Goal: Task Accomplishment & Management: Manage account settings

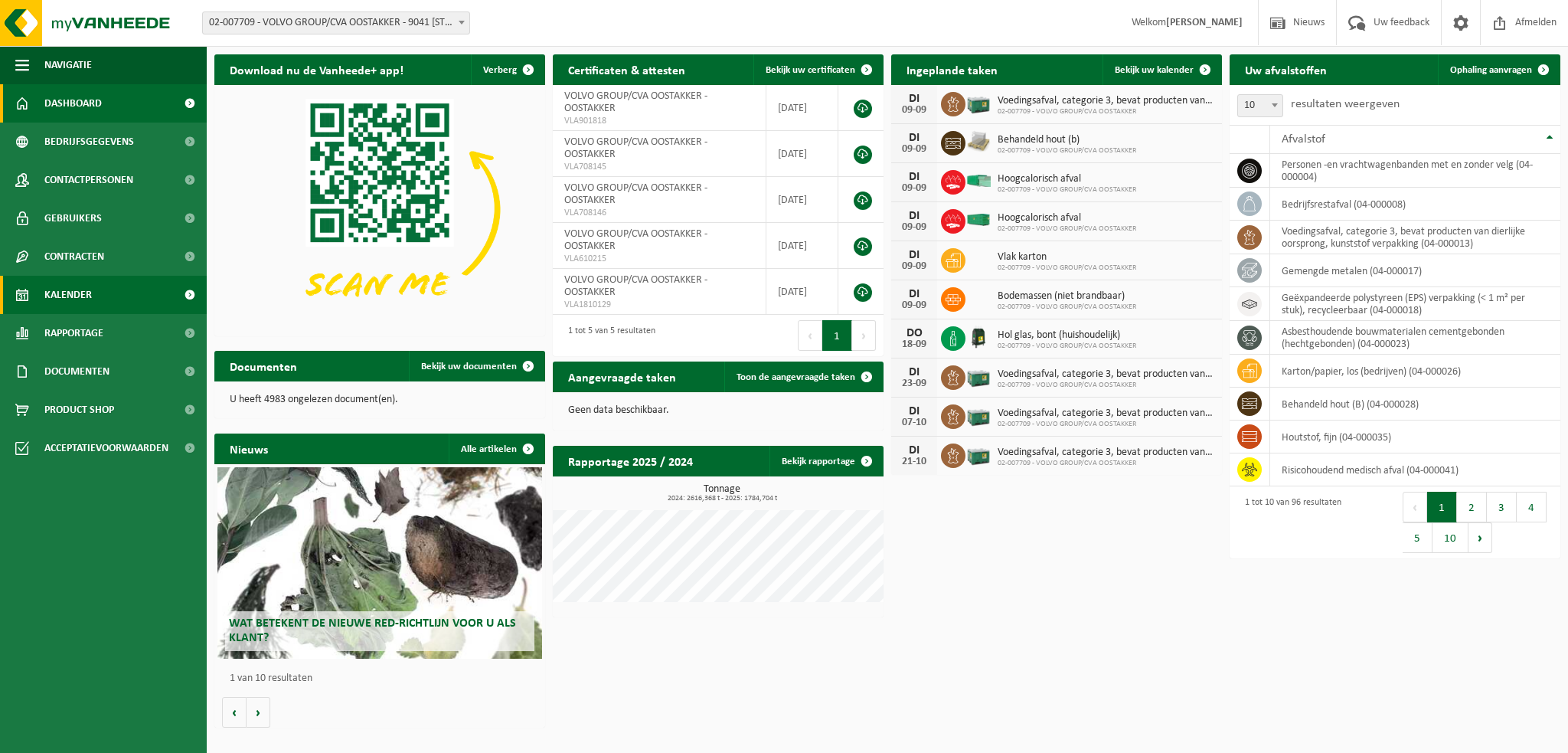
click at [63, 287] on span "Kalender" at bounding box center [68, 295] width 48 height 39
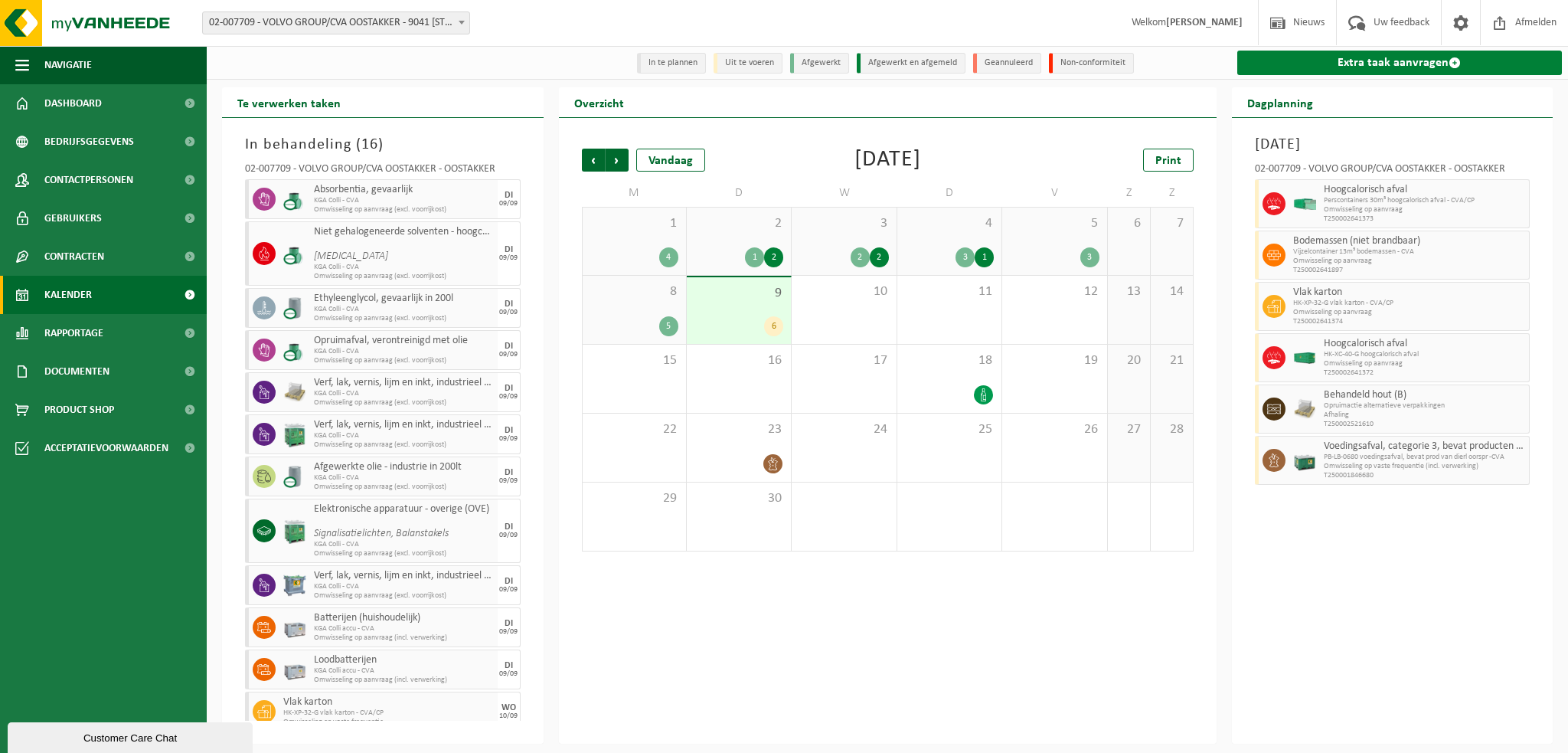
click at [1350, 61] on link "Extra taak aanvragen" at bounding box center [1400, 62] width 325 height 25
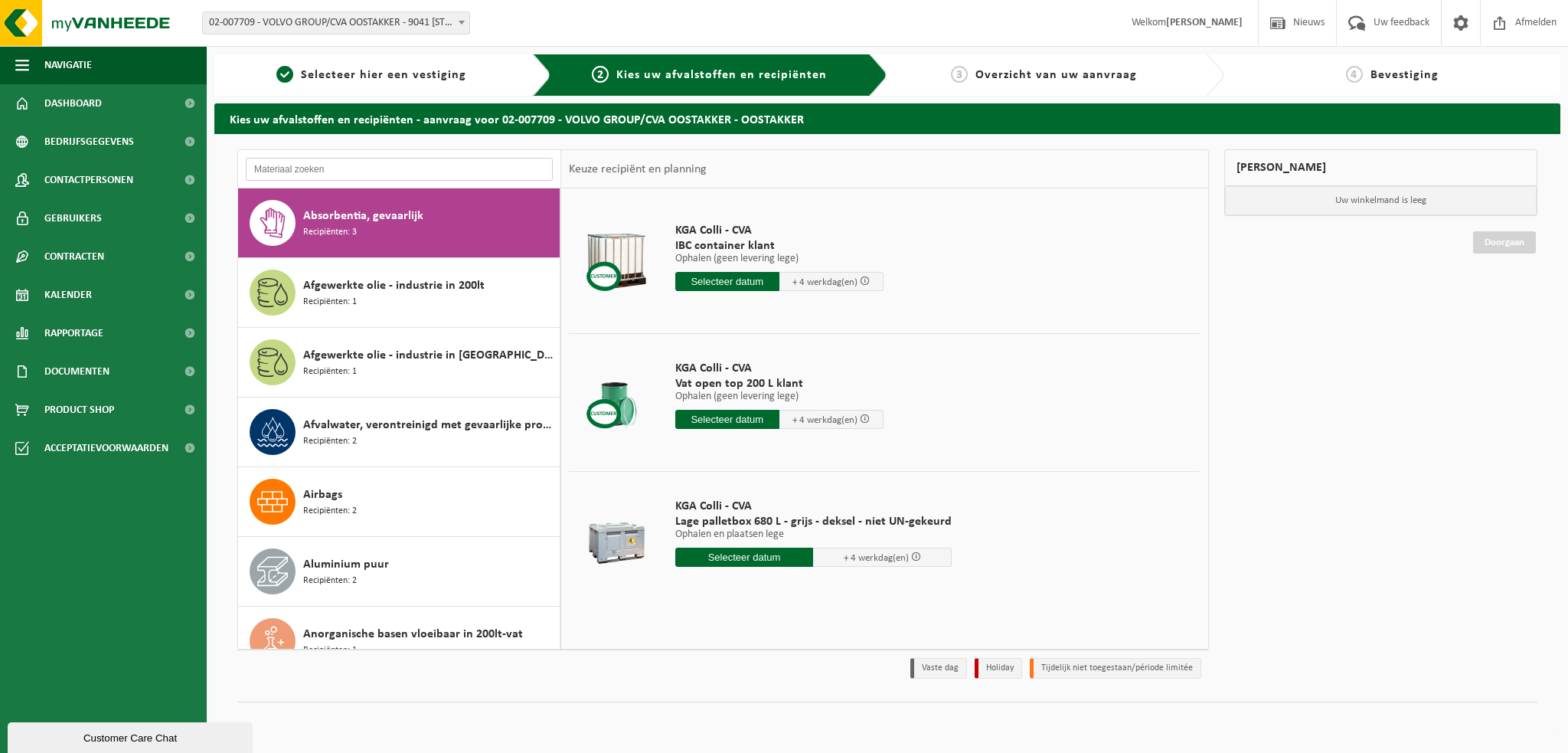
click at [309, 164] on input "text" at bounding box center [399, 169] width 307 height 23
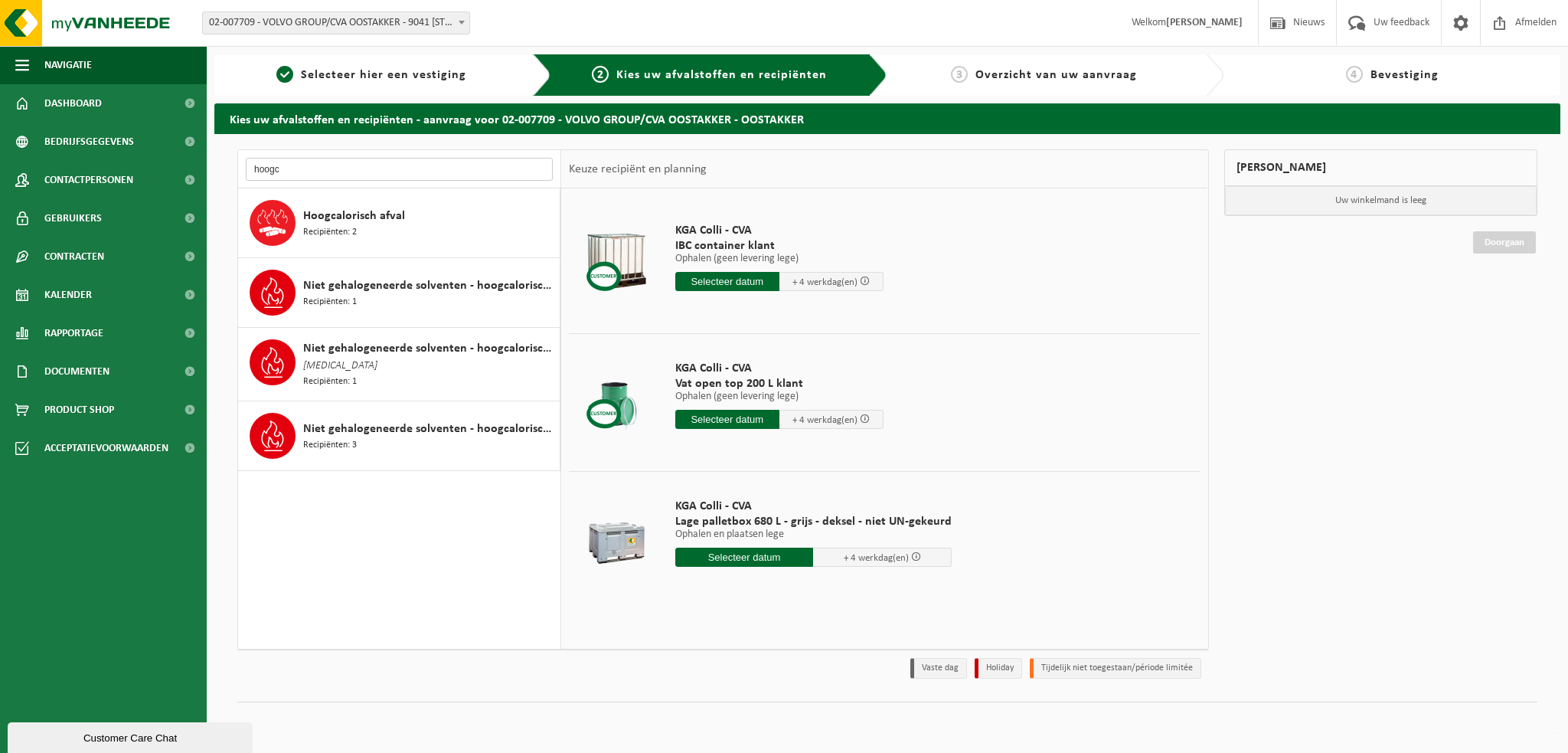
type input "hoogc"
click at [358, 225] on div "Hoogcalorisch afval Recipiënten: 2" at bounding box center [429, 223] width 252 height 46
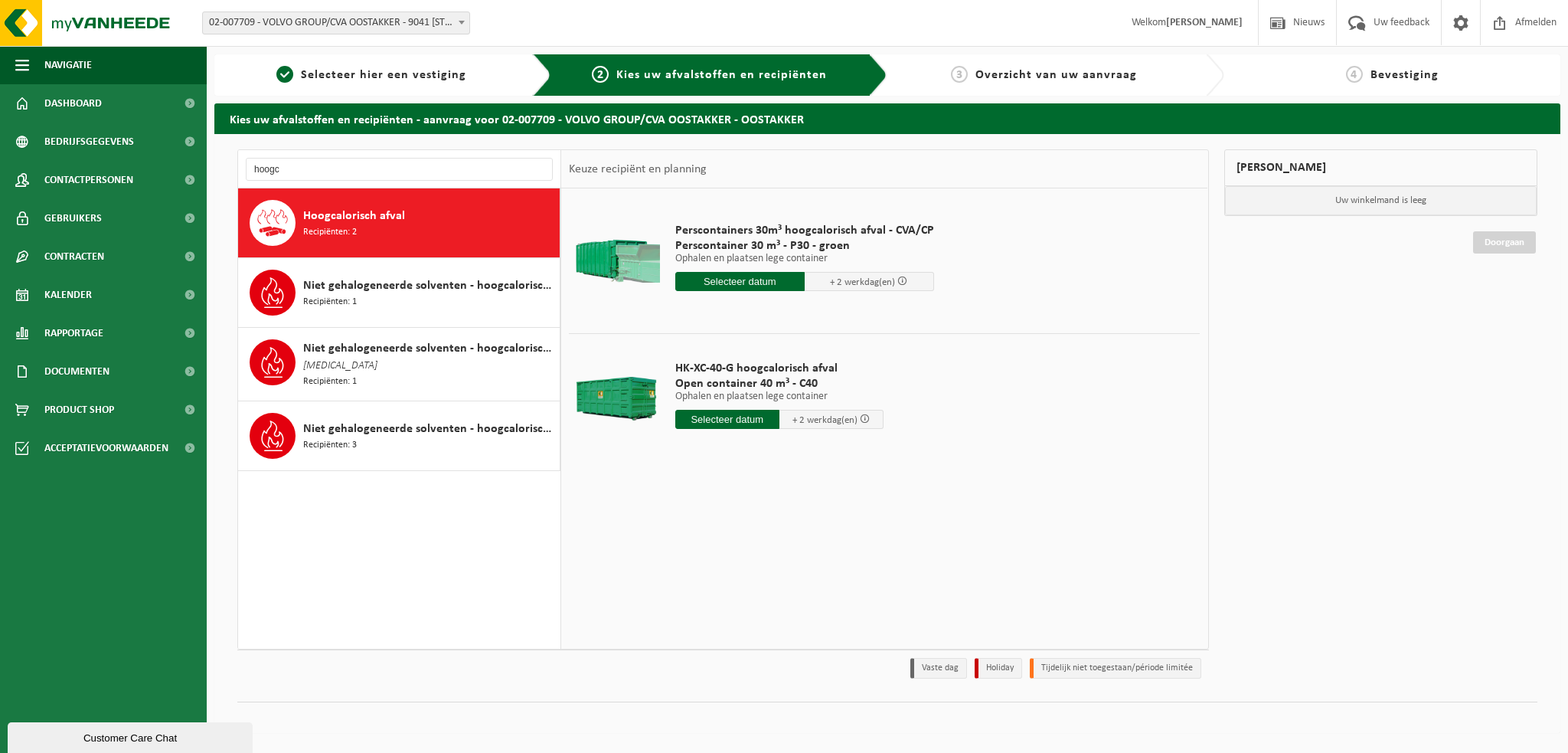
click at [729, 415] on input "text" at bounding box center [727, 419] width 104 height 19
click at [745, 530] on div "10" at bounding box center [743, 530] width 27 height 25
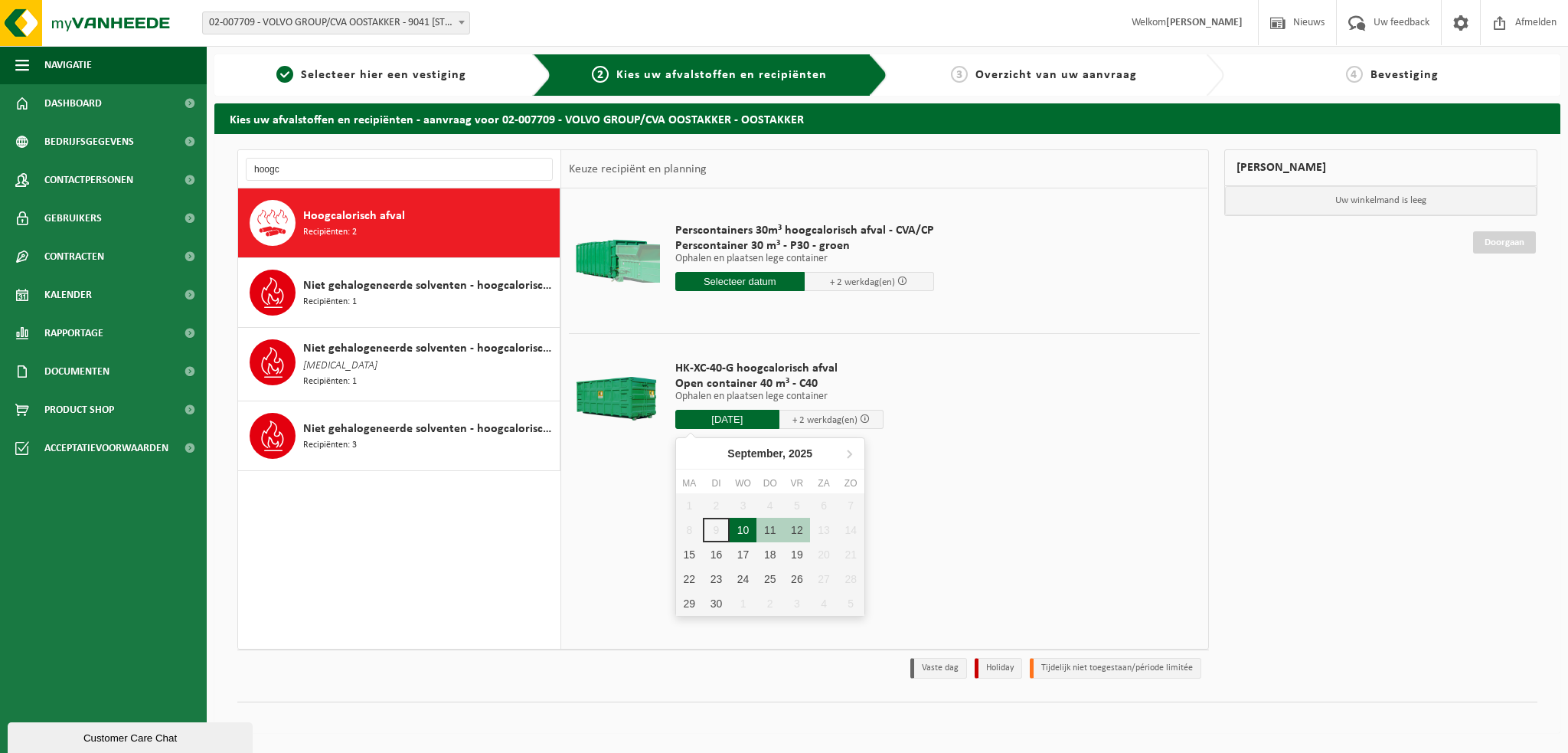
type input "Van 2025-09-10"
type input "2025-09-10"
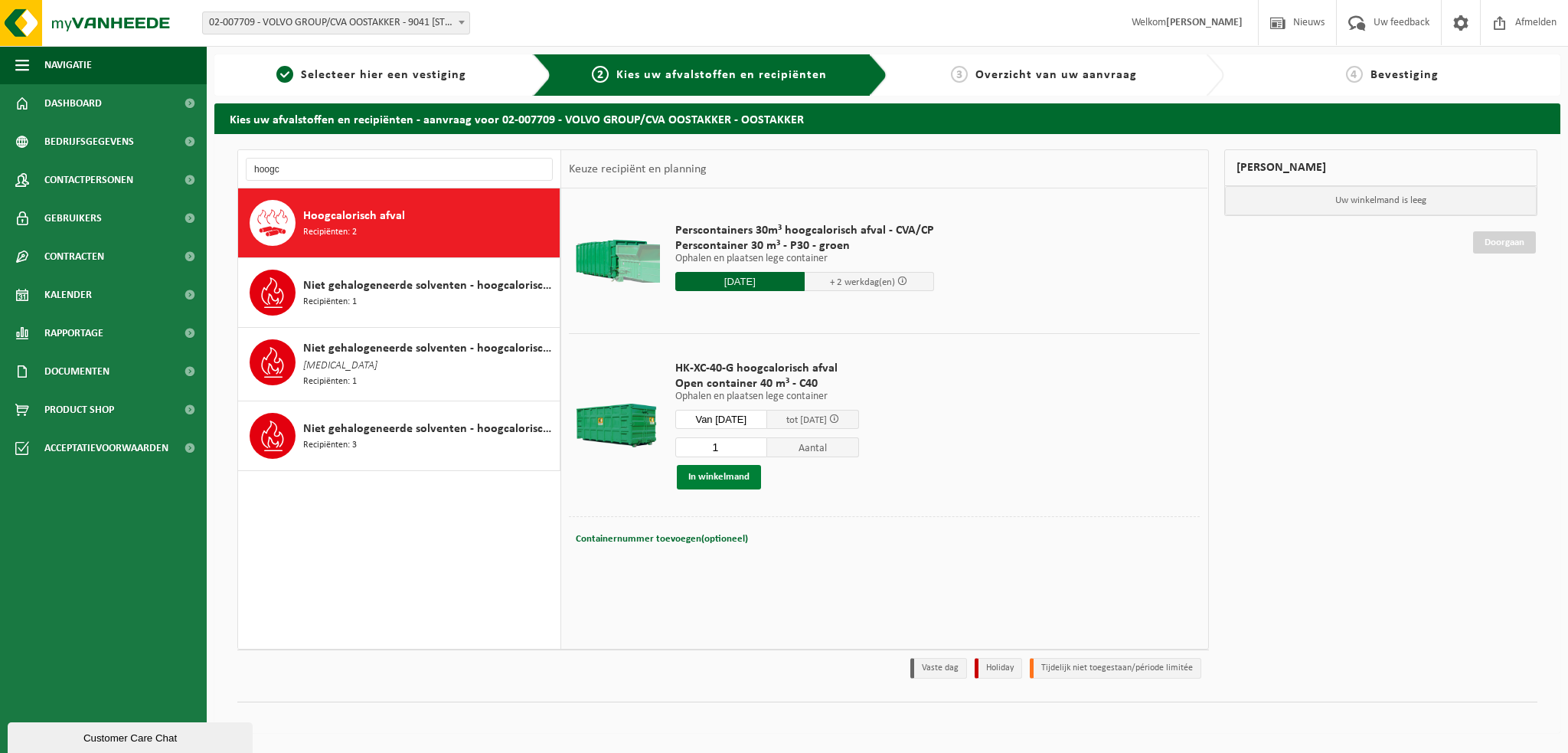
click at [732, 478] on button "In winkelmand" at bounding box center [719, 477] width 84 height 25
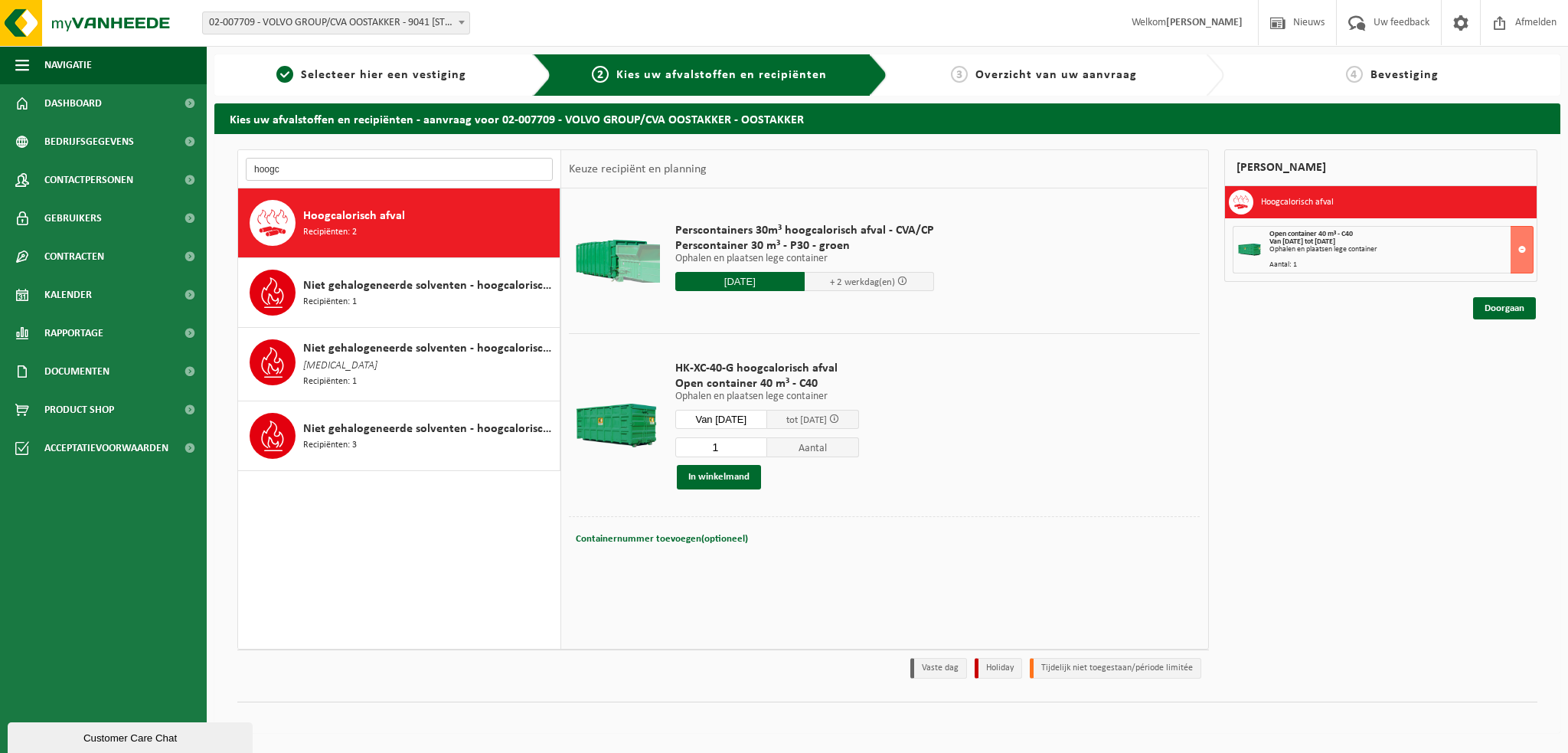
click at [303, 174] on input "hoogc" at bounding box center [399, 169] width 307 height 23
type input "h"
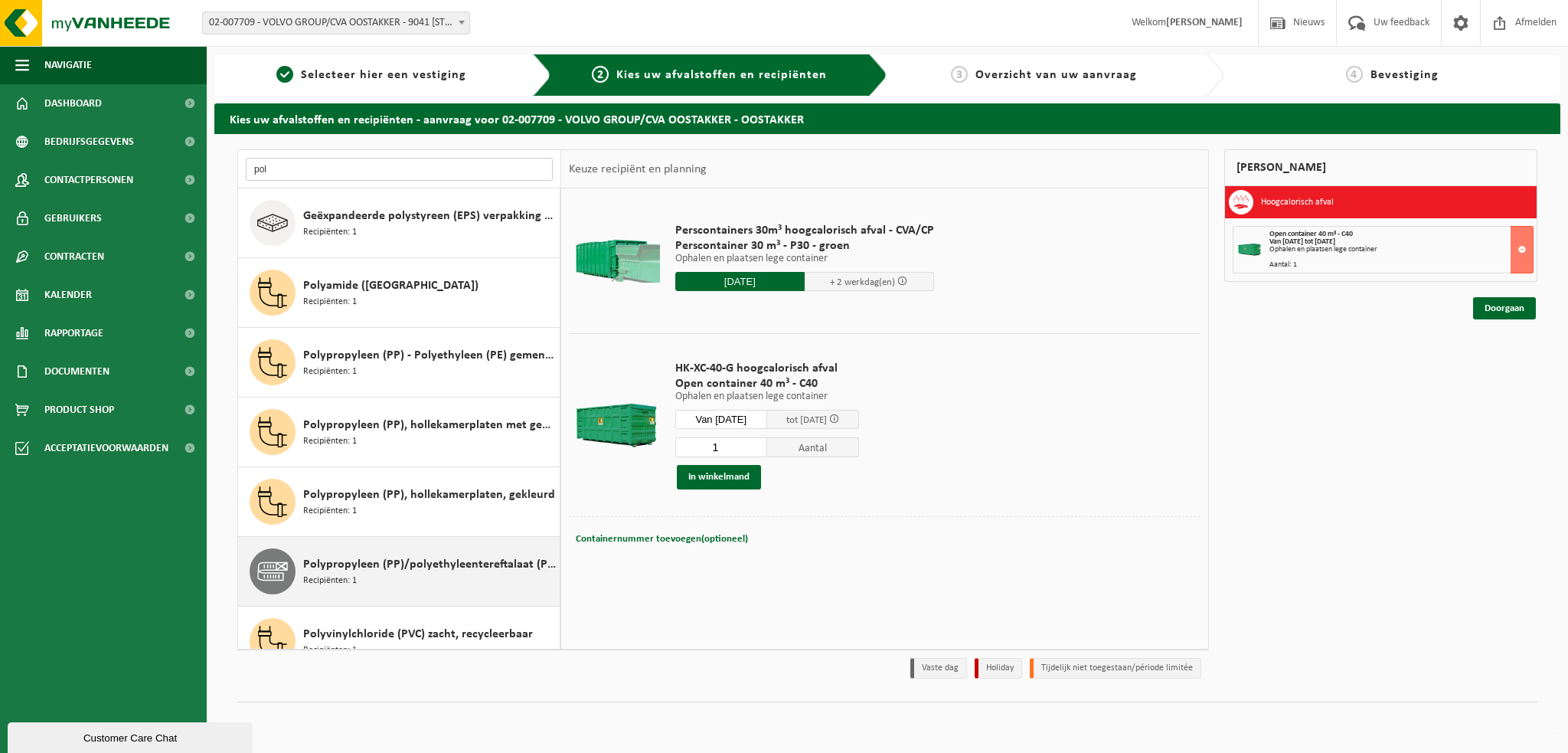
type input "pol"
click at [334, 571] on span "Polypropyleen (PP)/polyethyleentereftalaat (PET) spanbanden" at bounding box center [429, 565] width 252 height 18
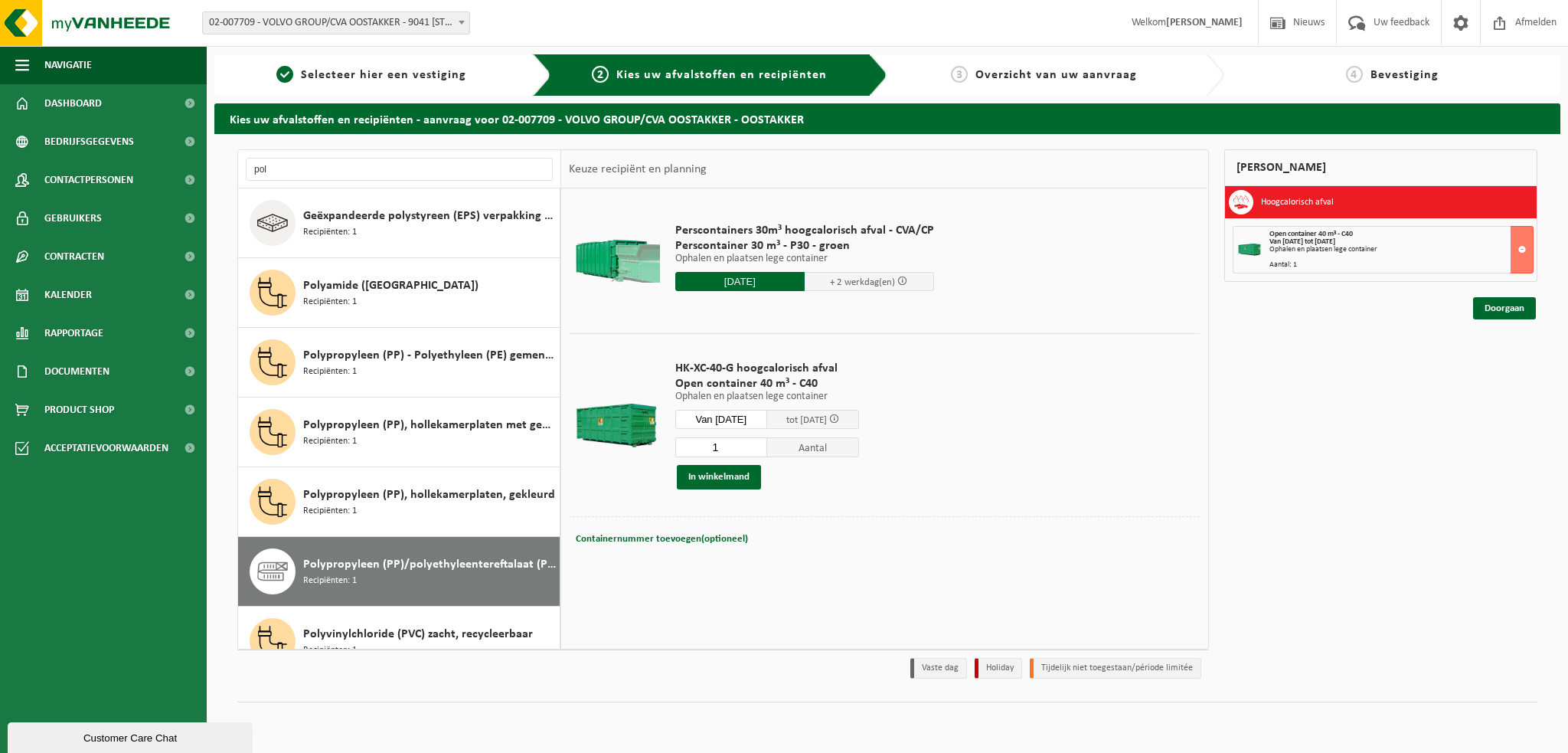
scroll to position [27, 0]
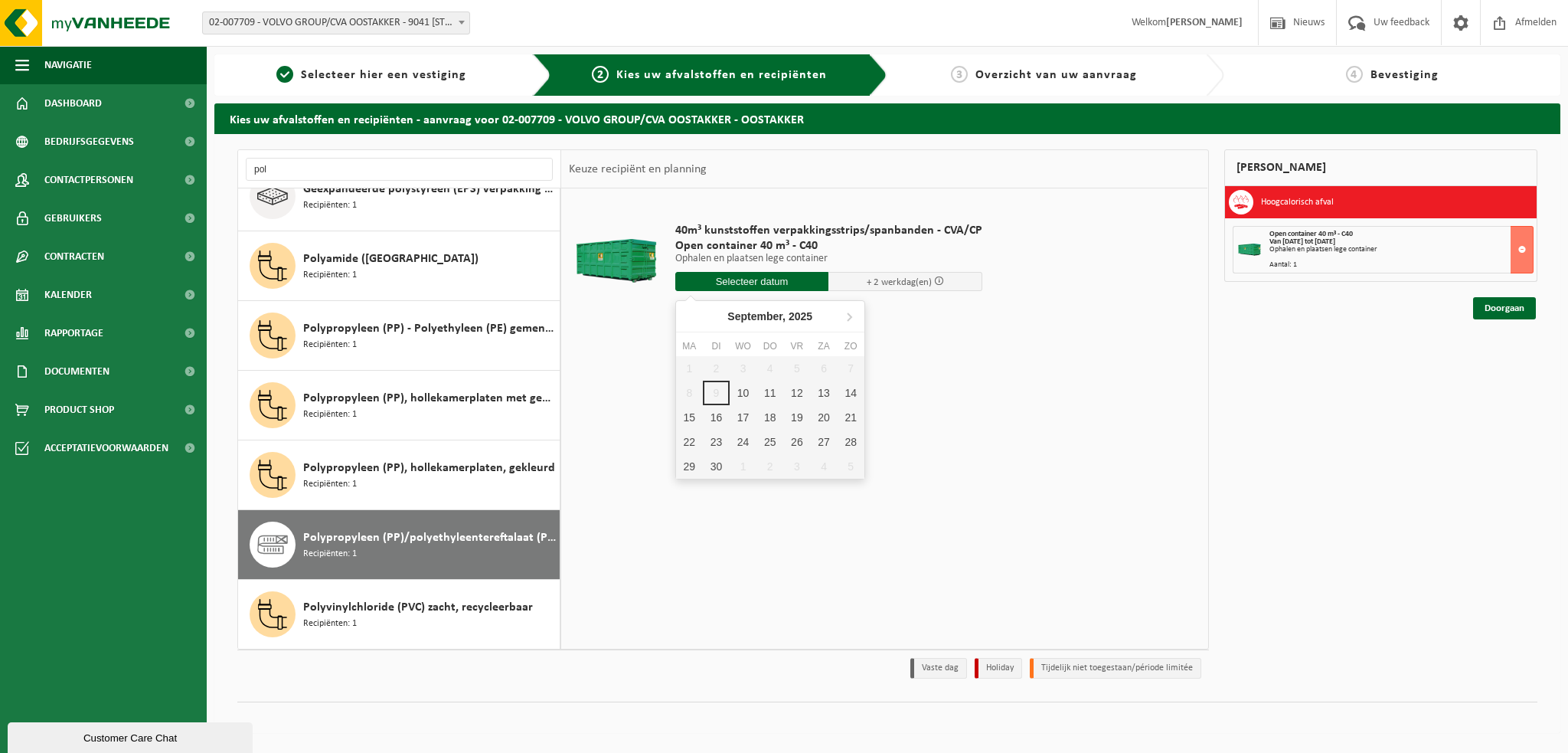
click at [753, 283] on input "text" at bounding box center [753, 281] width 154 height 19
click at [739, 394] on div "10" at bounding box center [743, 393] width 27 height 25
type input "Van 2025-09-10"
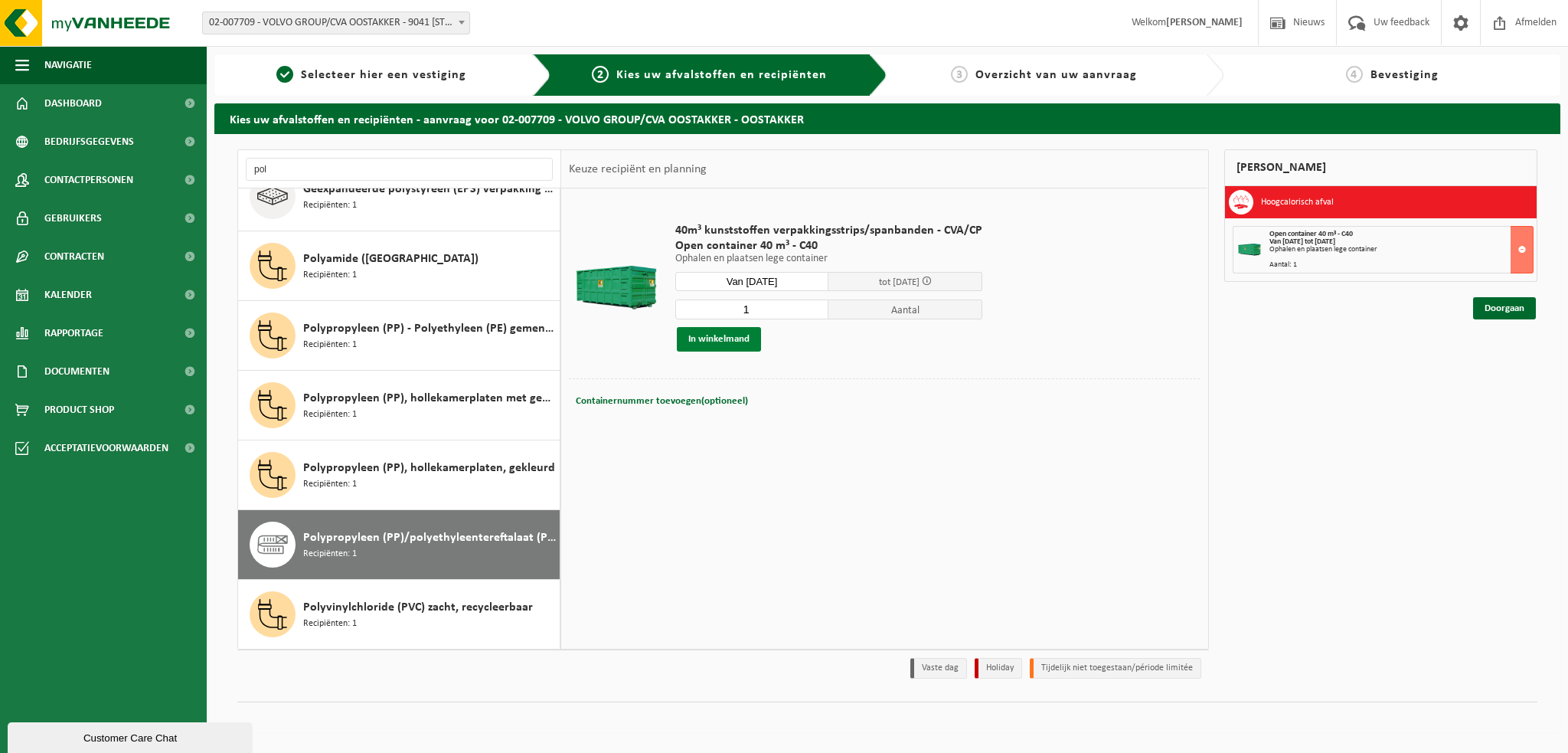
click at [724, 340] on button "In winkelmand" at bounding box center [719, 339] width 84 height 25
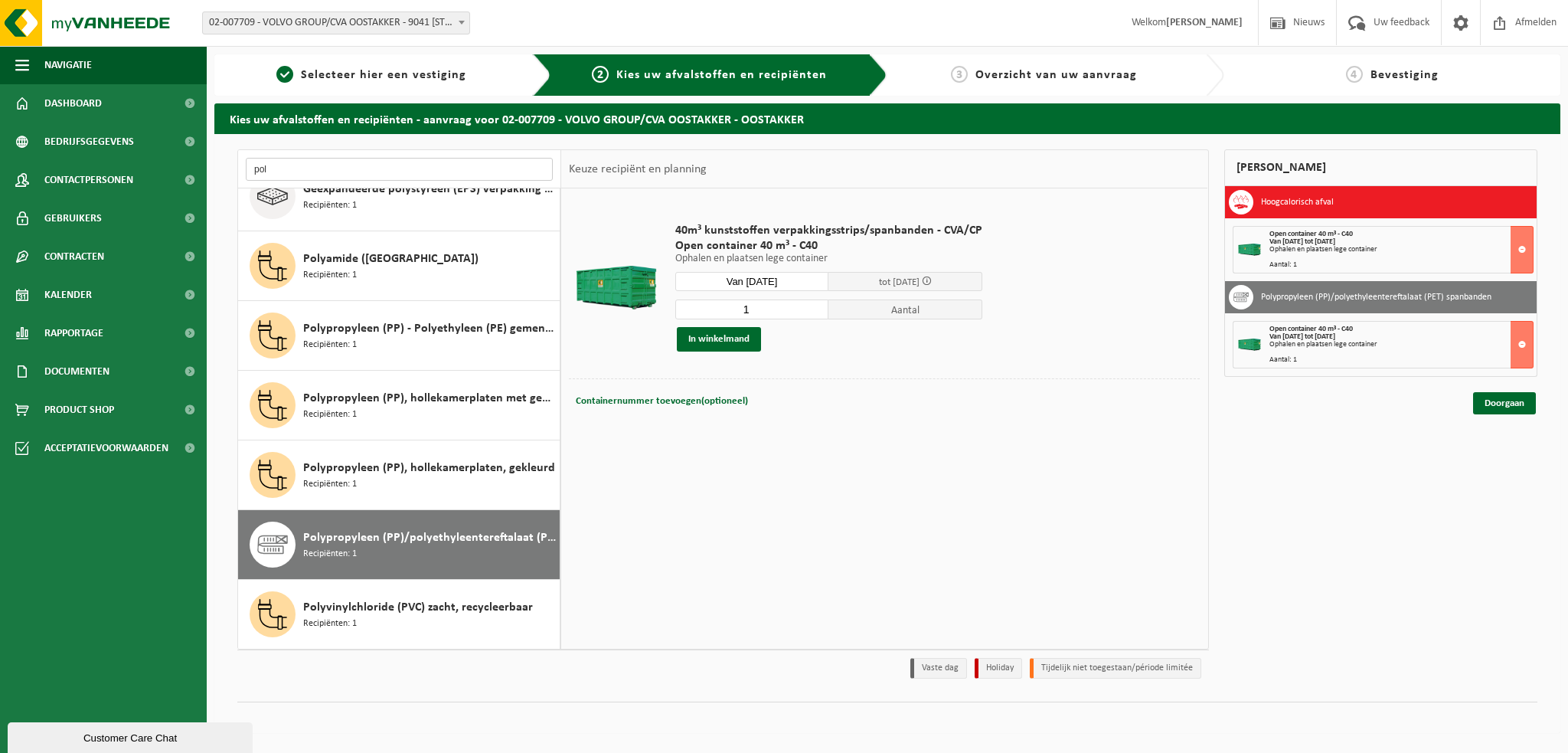
click at [286, 167] on input "pol" at bounding box center [399, 169] width 307 height 23
type input "p"
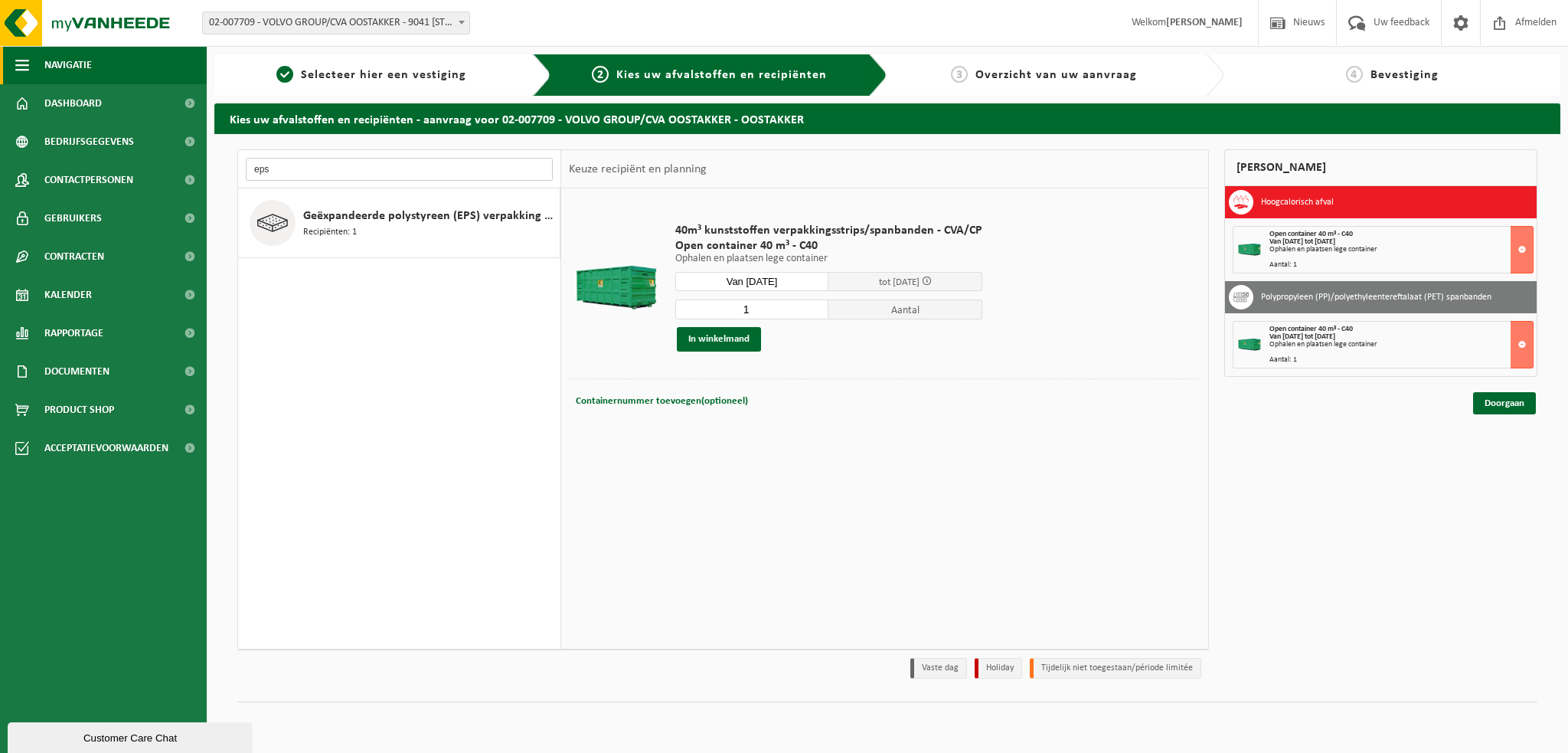
scroll to position [0, 0]
type input "eps"
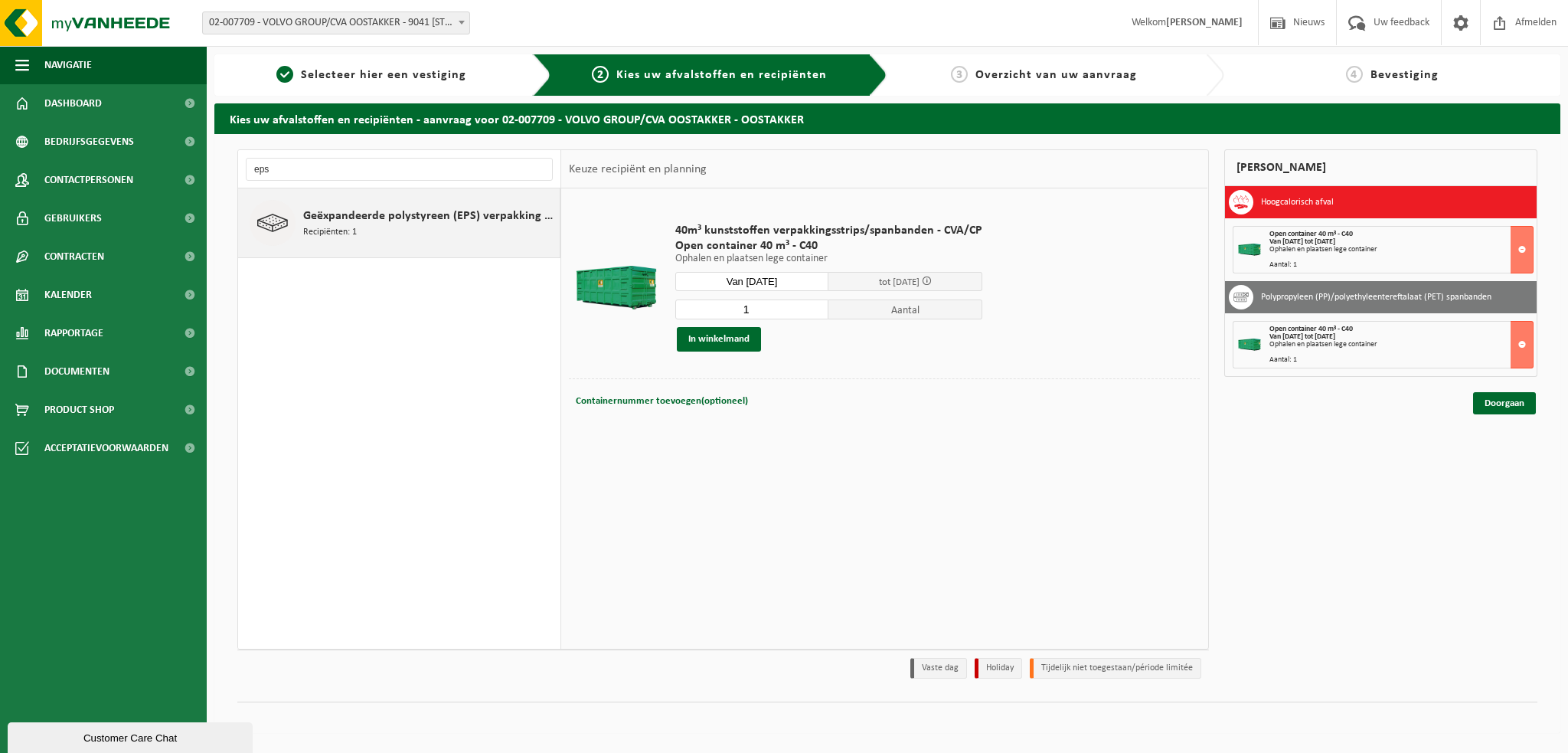
click at [377, 226] on div "Geëxpandeerde polystyreen (EPS) verpakking (< 1 m² per stuk), recycleerbaar Rec…" at bounding box center [429, 223] width 252 height 46
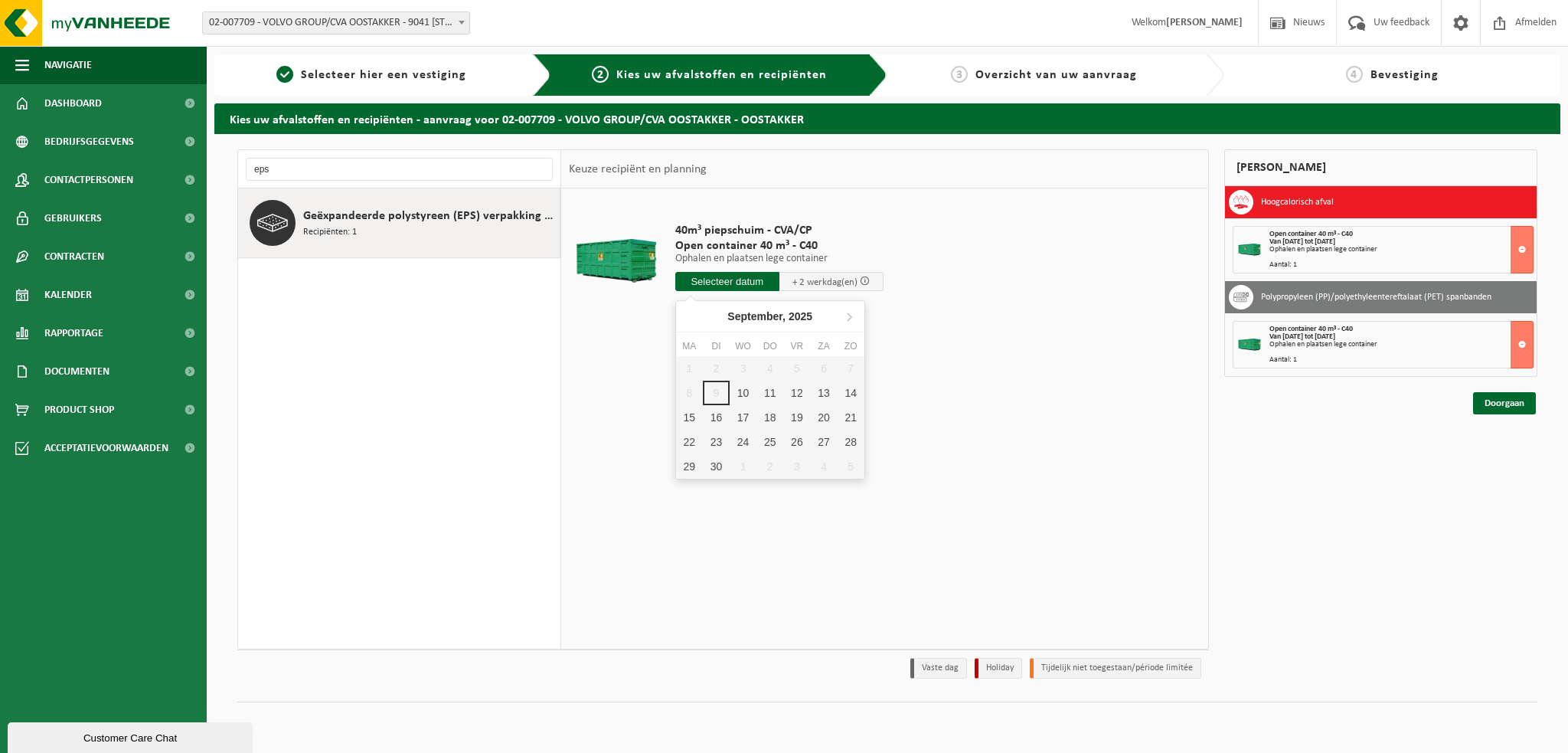
click at [714, 278] on input "text" at bounding box center [727, 281] width 104 height 19
click at [746, 394] on div "10" at bounding box center [743, 393] width 27 height 25
type input "Van 2025-09-10"
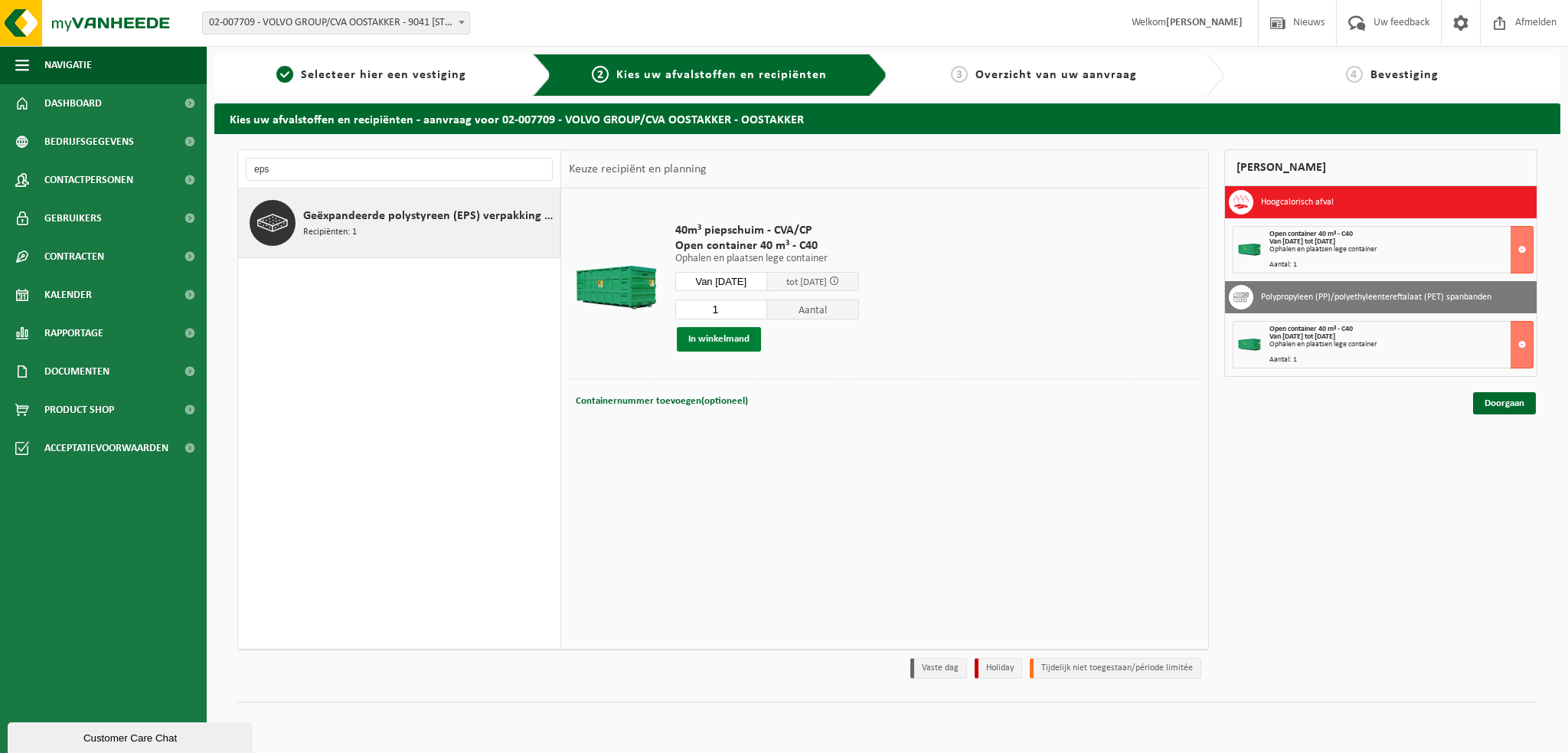
click at [720, 344] on button "In winkelmand" at bounding box center [719, 339] width 84 height 25
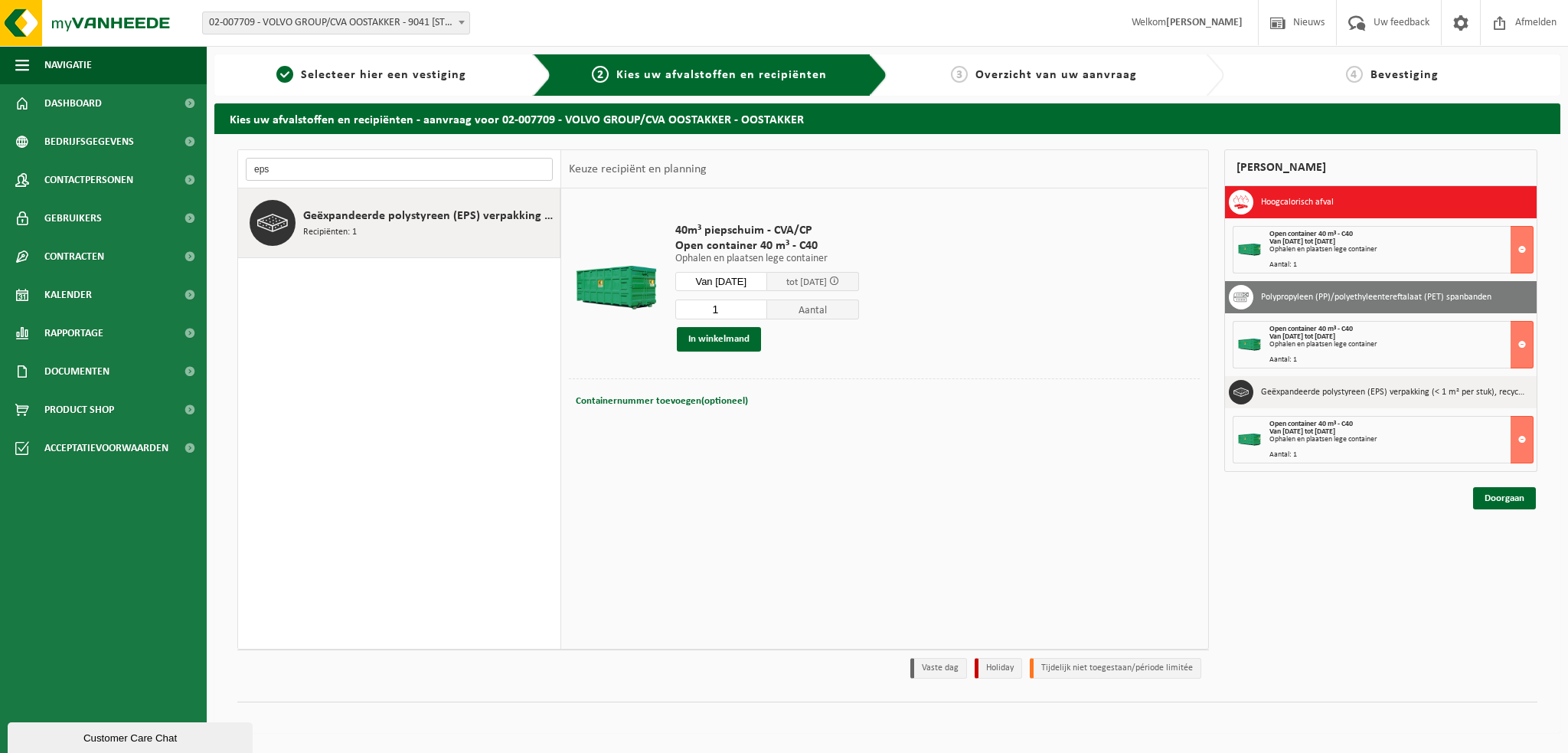
click at [275, 169] on input "eps" at bounding box center [399, 169] width 307 height 23
type input "e"
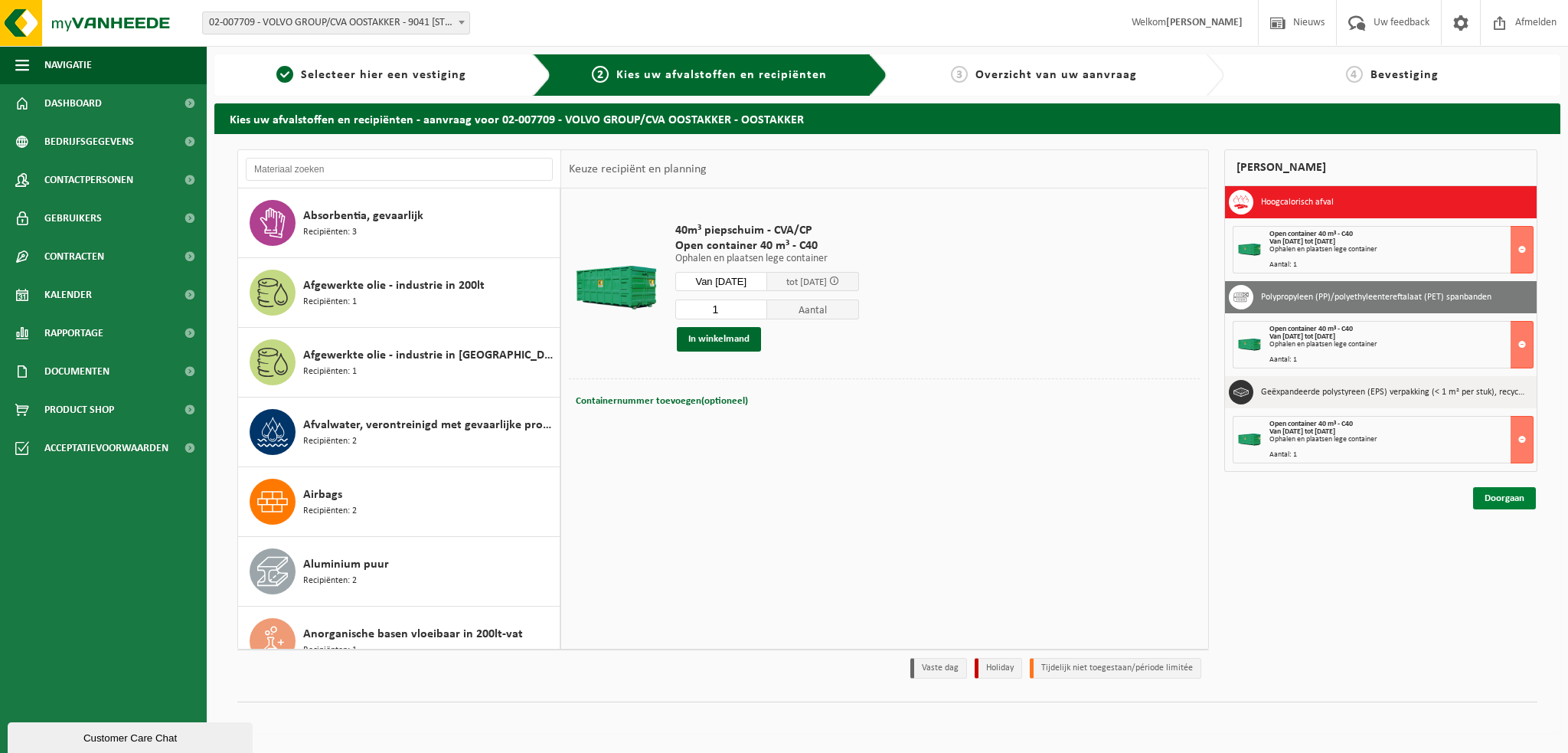
click at [1517, 496] on link "Doorgaan" at bounding box center [1505, 498] width 62 height 22
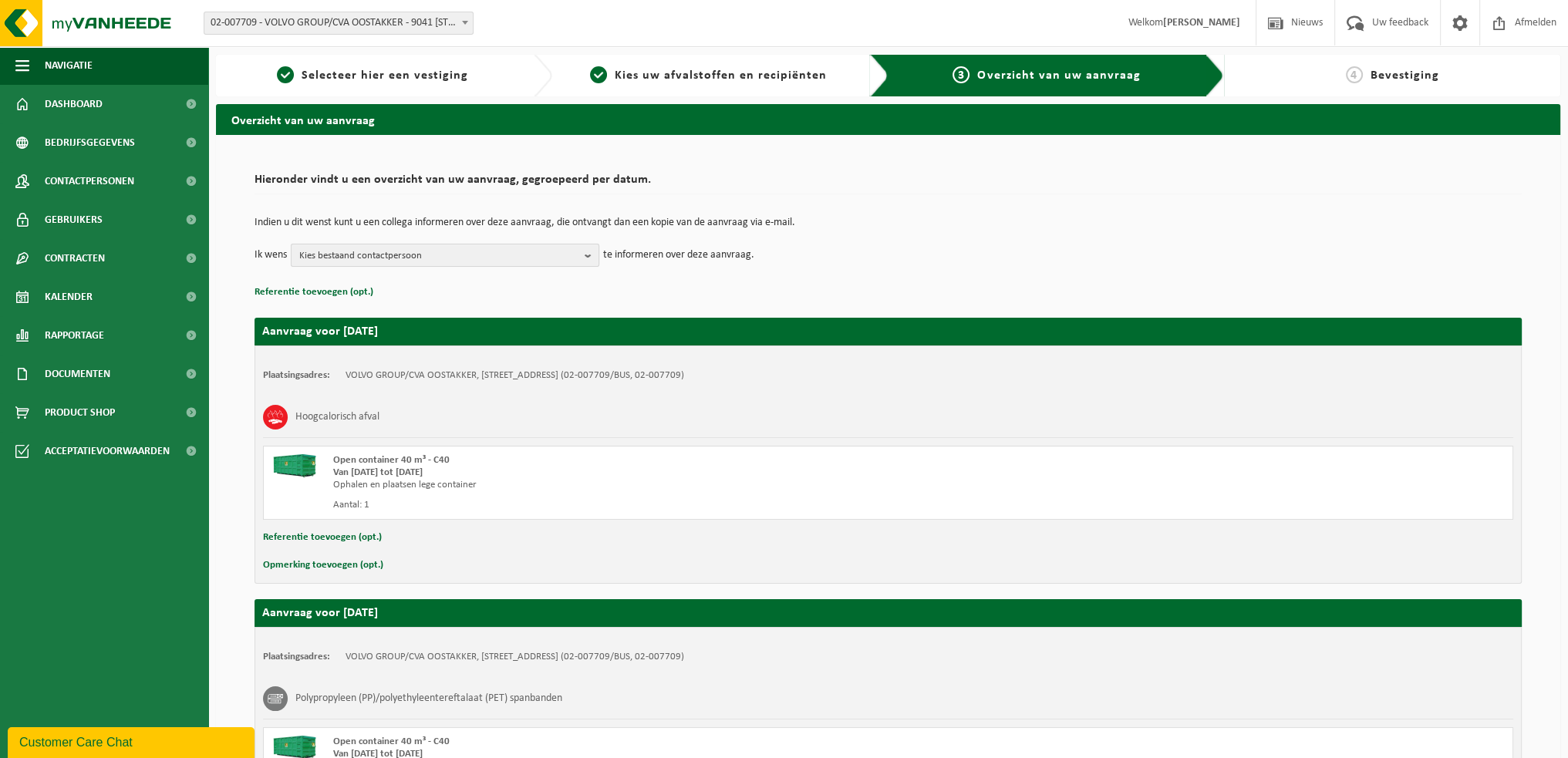
click at [588, 258] on b "button" at bounding box center [591, 254] width 14 height 21
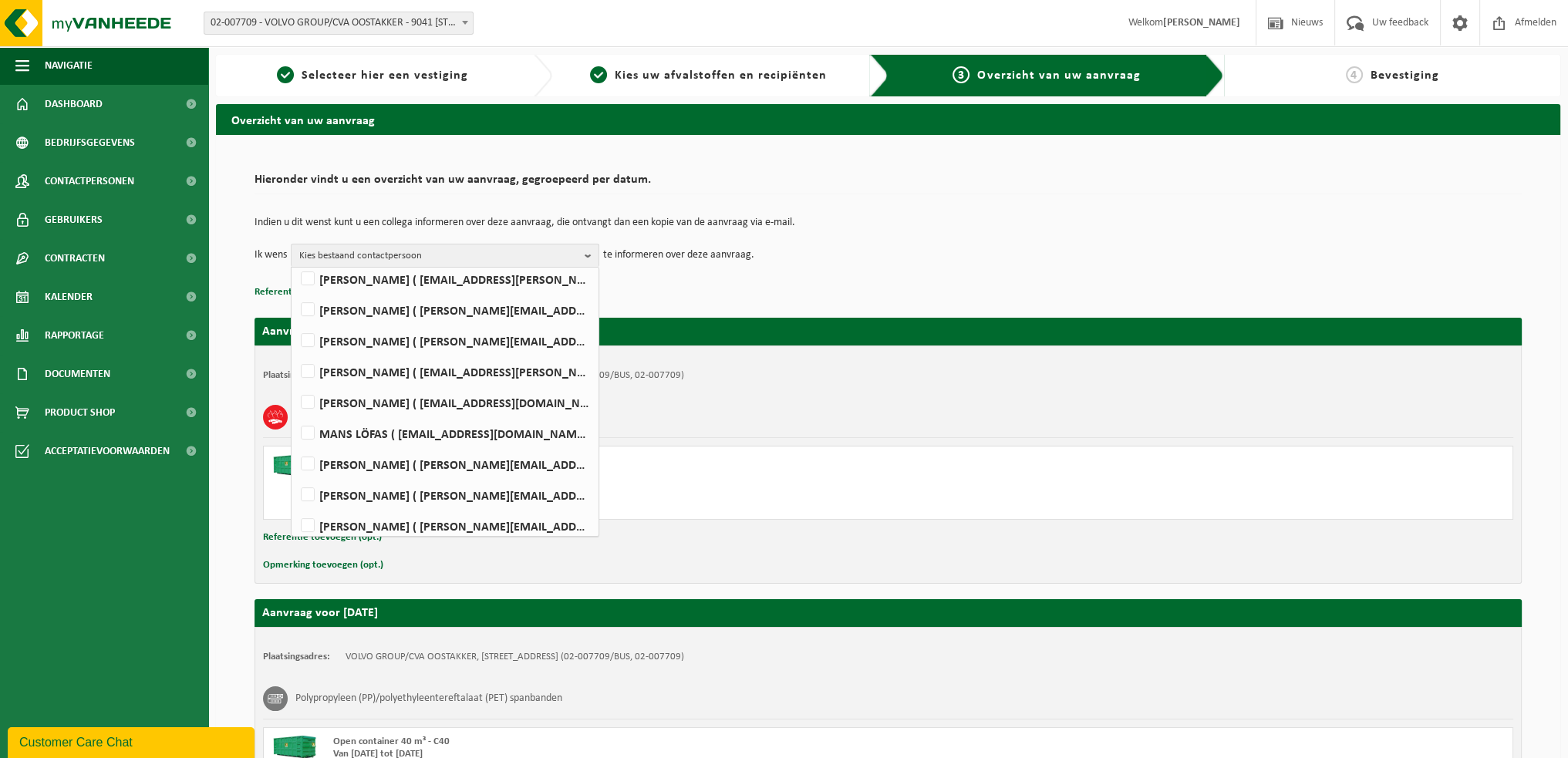
scroll to position [839, 0]
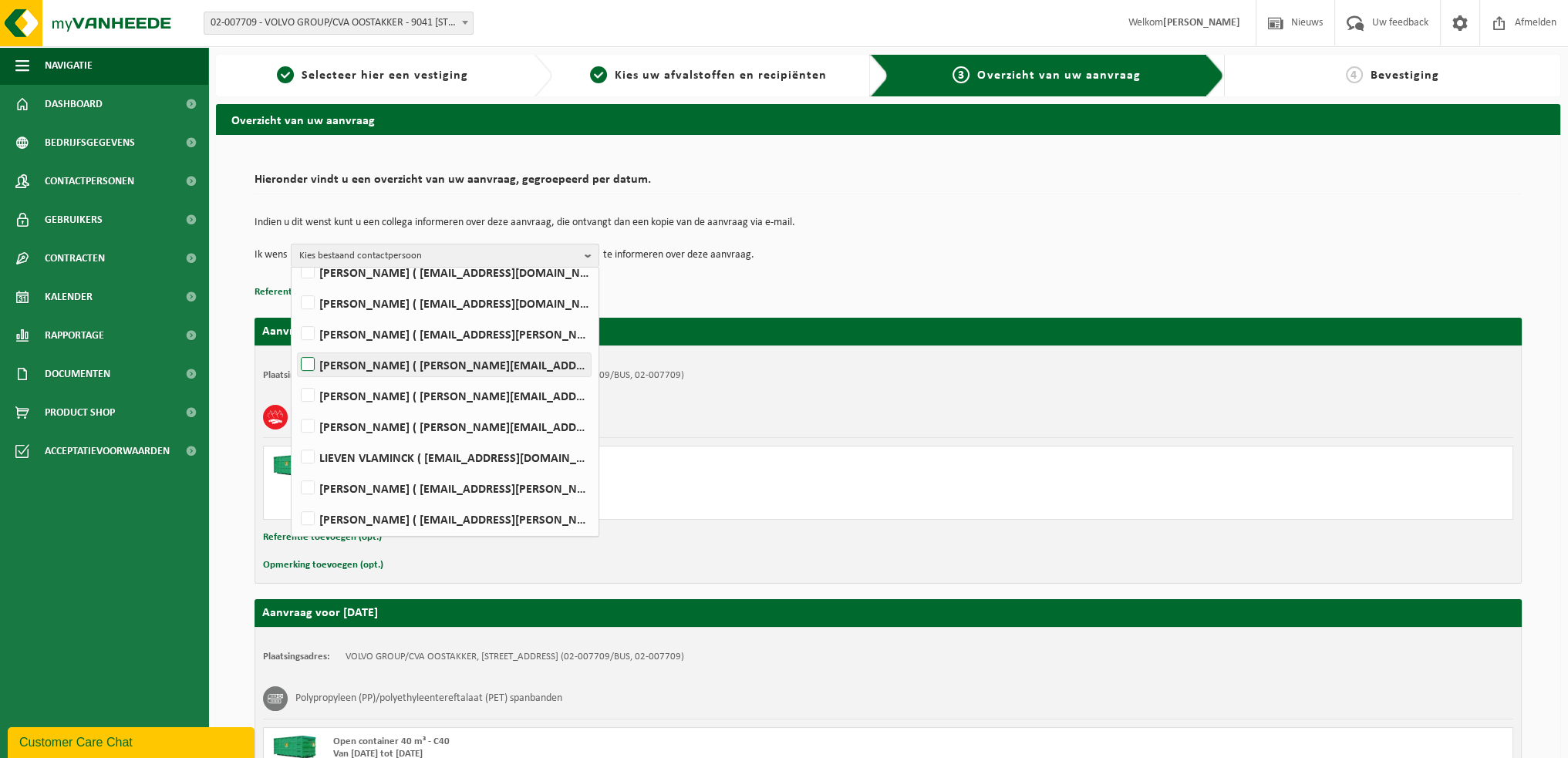
click at [305, 361] on label "WIM VEIRMAN ( wim.veirman@volvo.com )" at bounding box center [444, 364] width 293 height 23
click at [295, 346] on input "WIM VEIRMAN ( wim.veirman@volvo.com )" at bounding box center [295, 345] width 1 height 1
checkbox input "true"
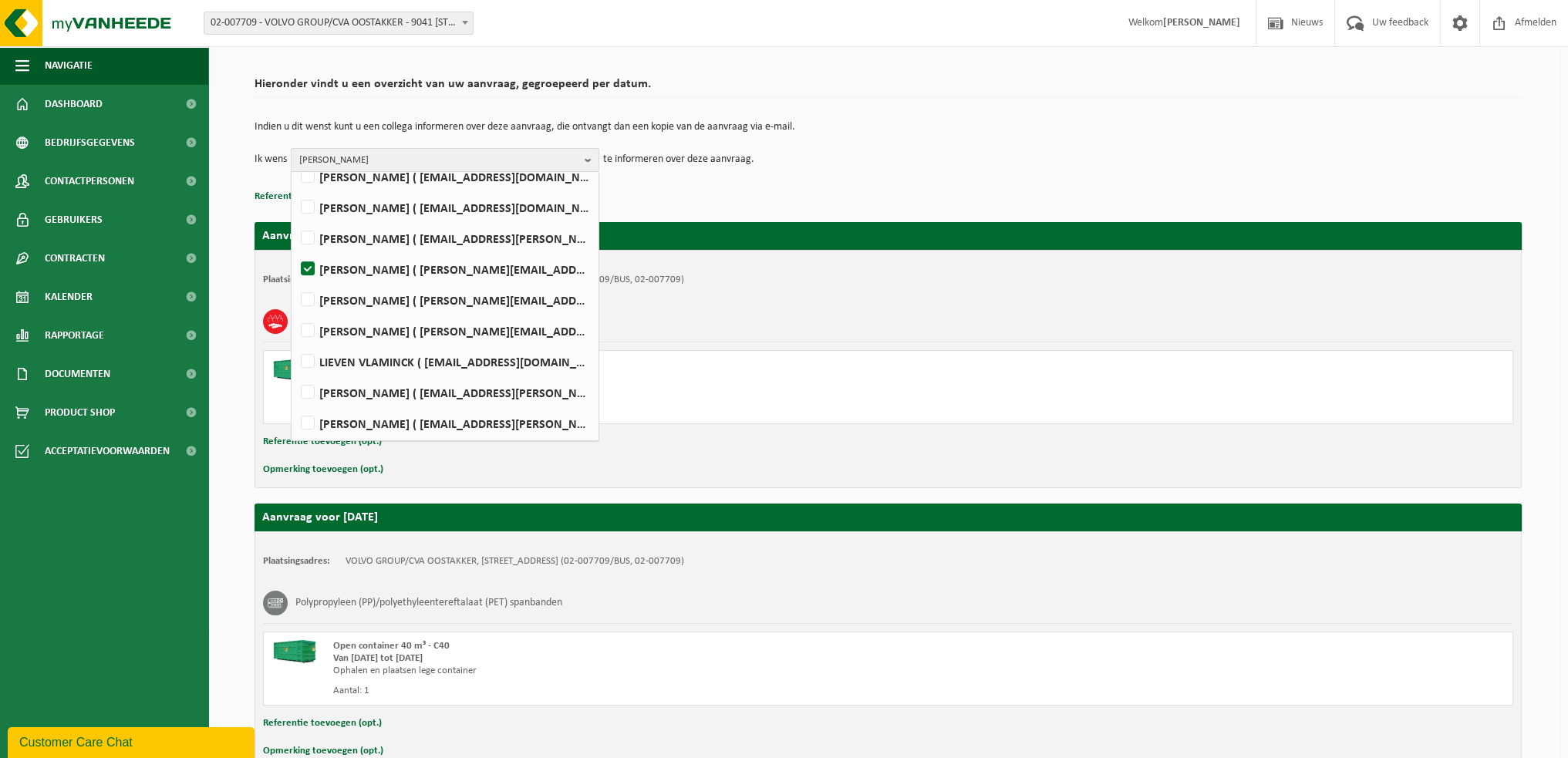
scroll to position [463, 0]
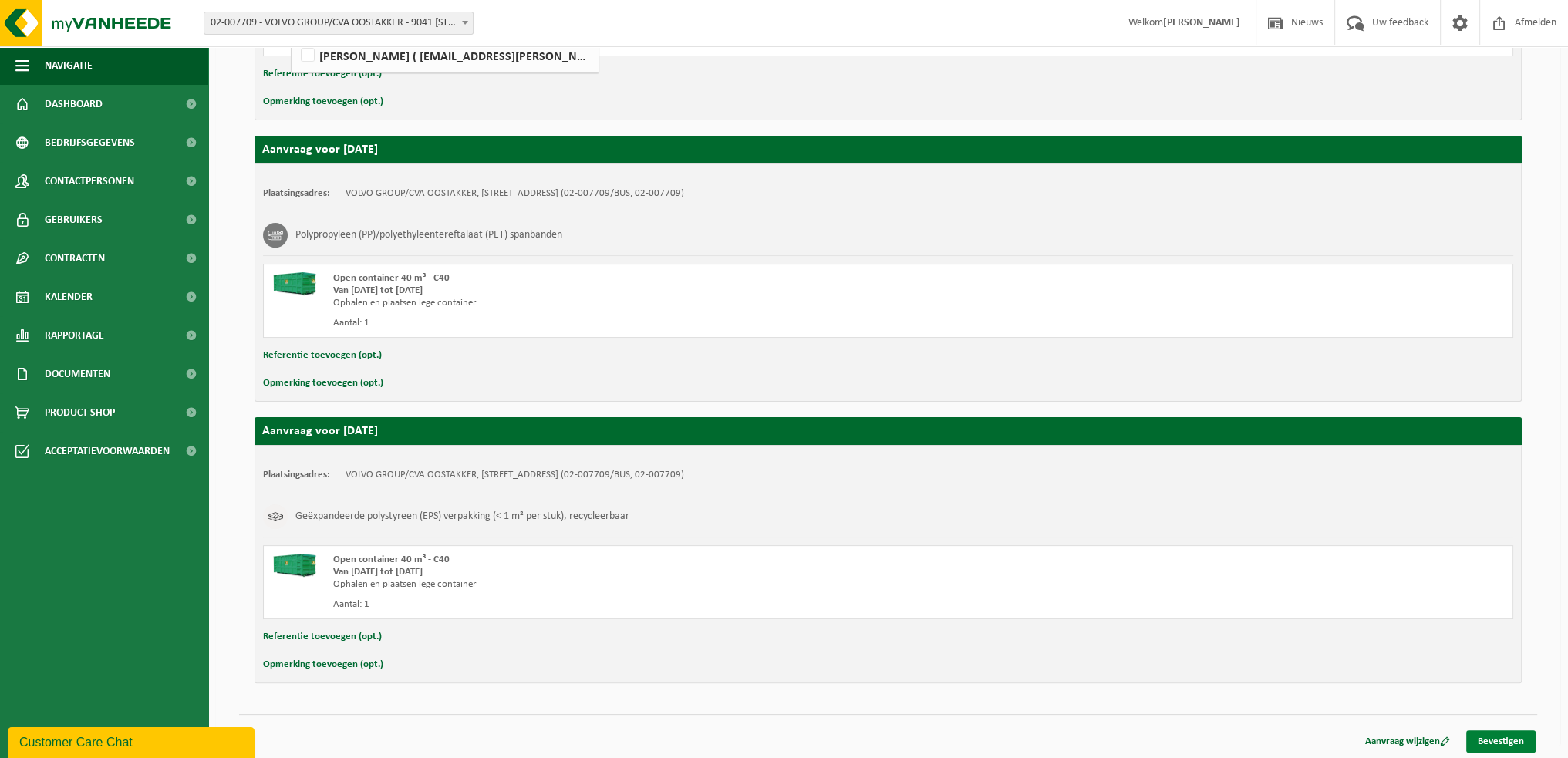
click at [1497, 738] on link "Bevestigen" at bounding box center [1501, 741] width 69 height 22
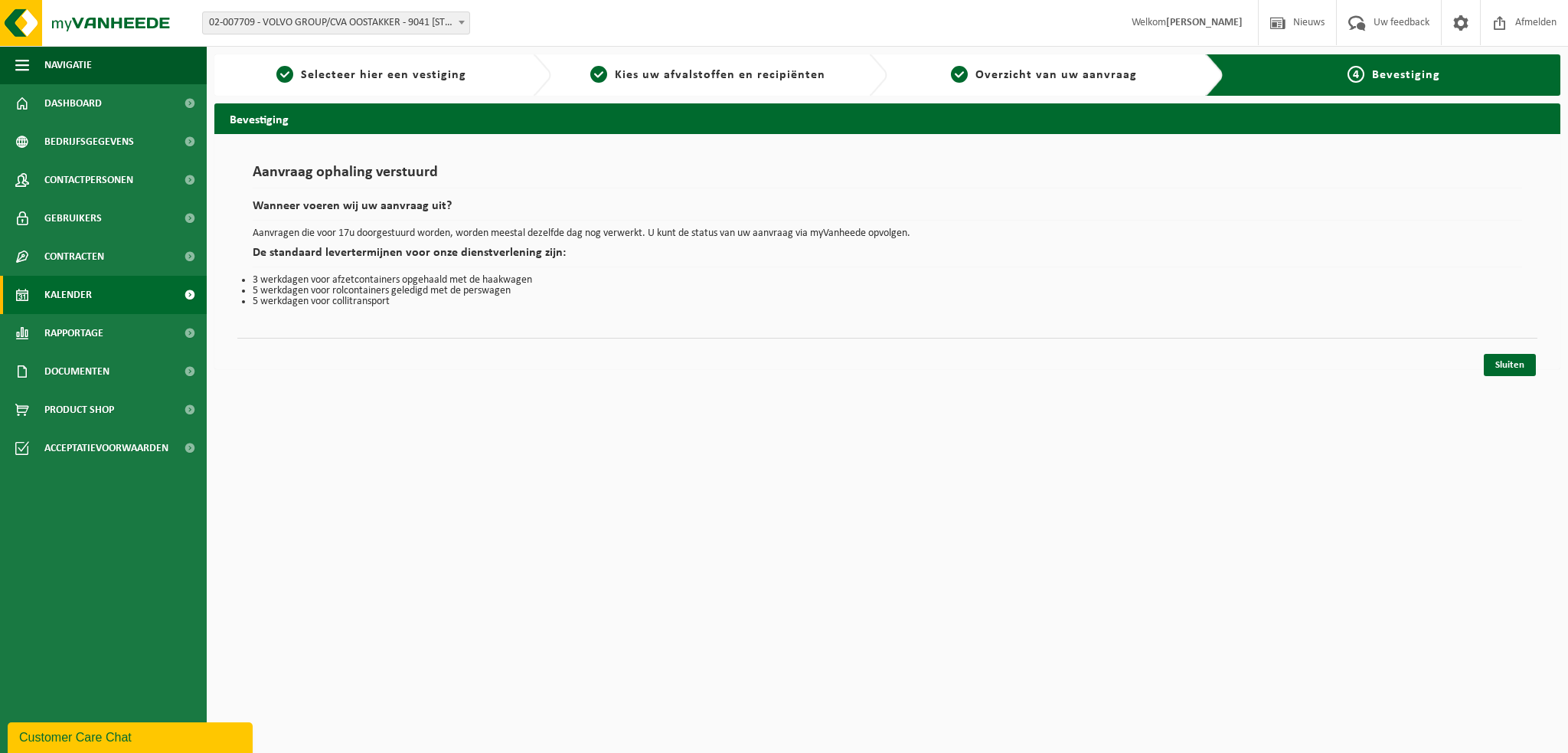
click at [73, 297] on span "Kalender" at bounding box center [68, 295] width 48 height 39
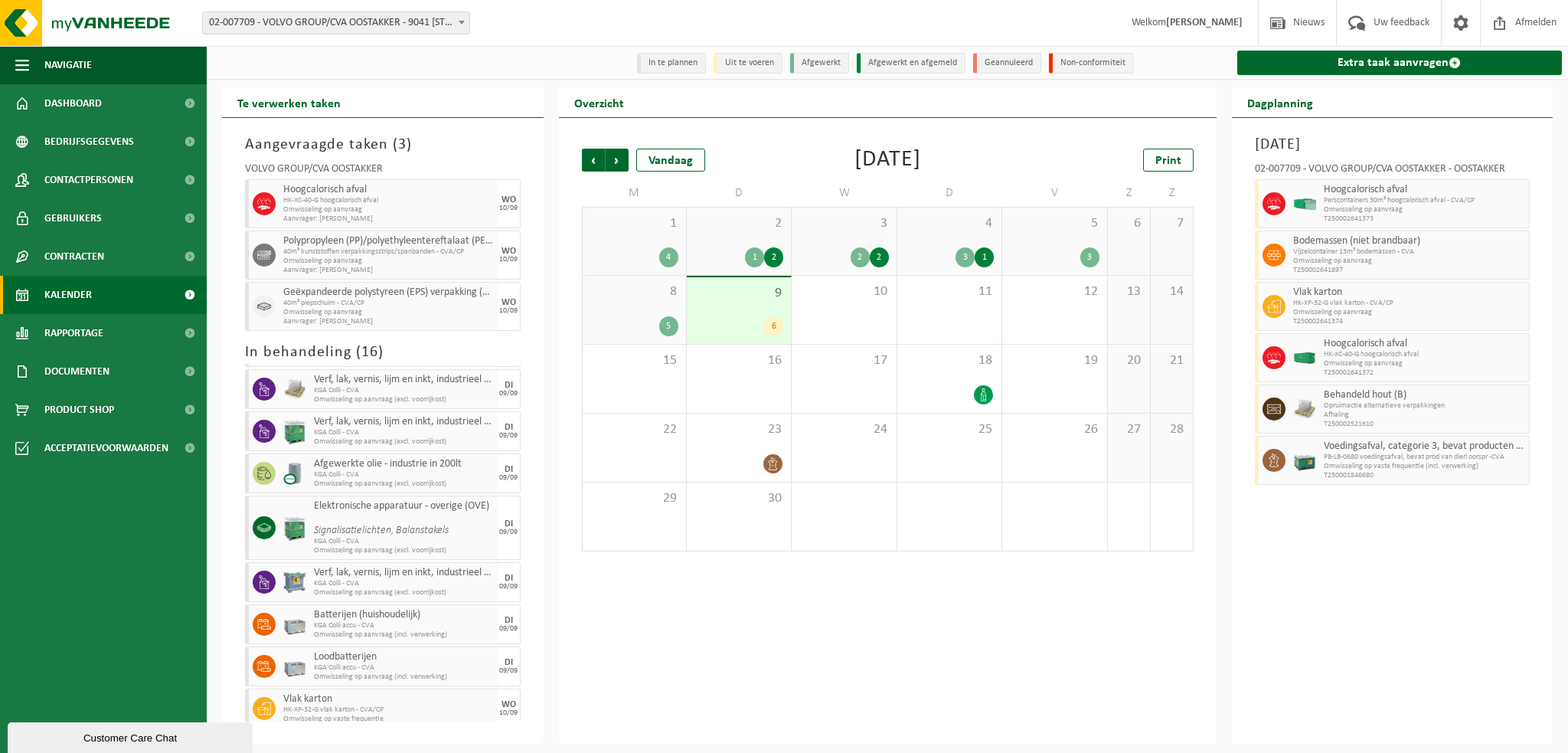
scroll to position [383, 0]
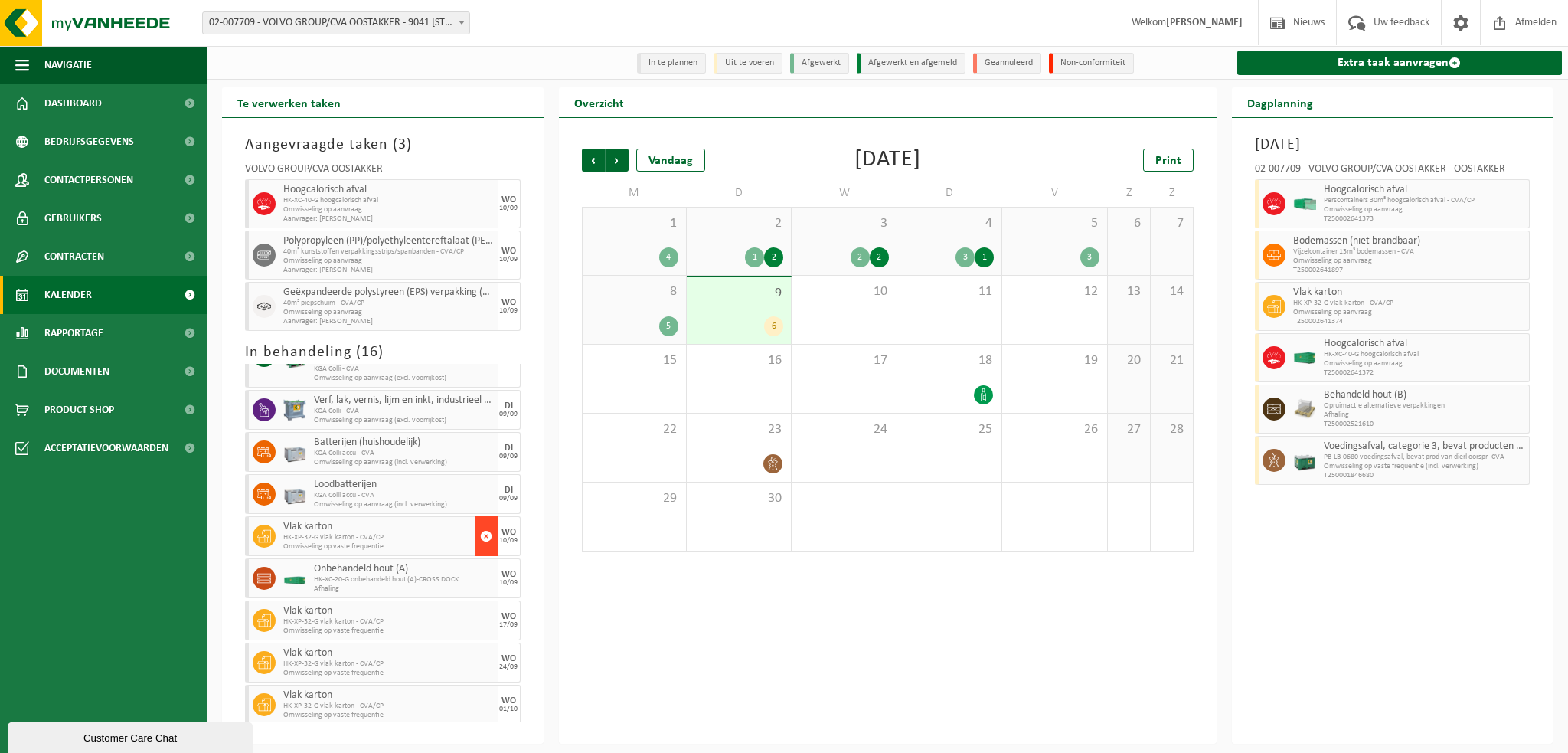
click at [480, 534] on span "button" at bounding box center [486, 535] width 12 height 30
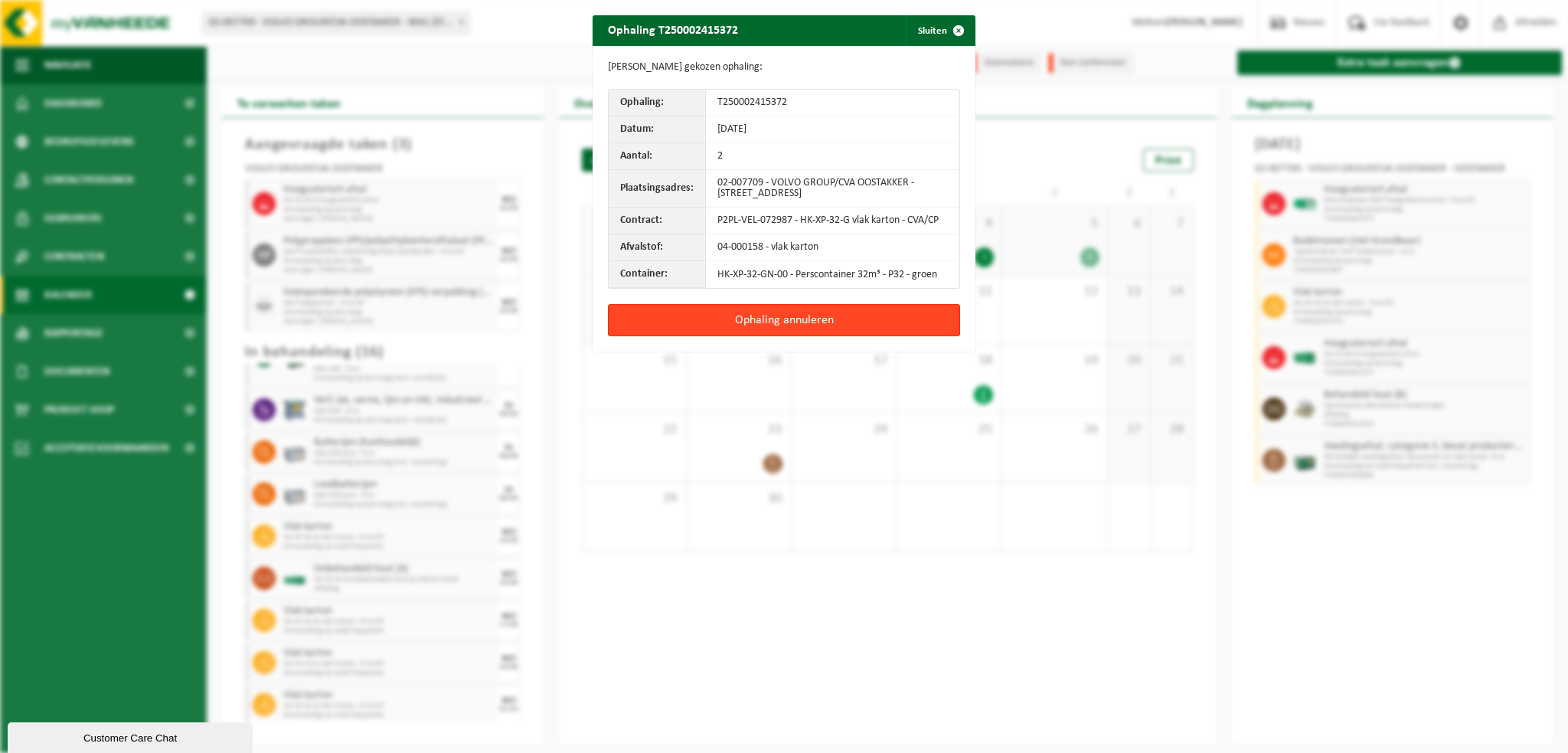
click at [706, 318] on button "Ophaling annuleren" at bounding box center [784, 320] width 353 height 32
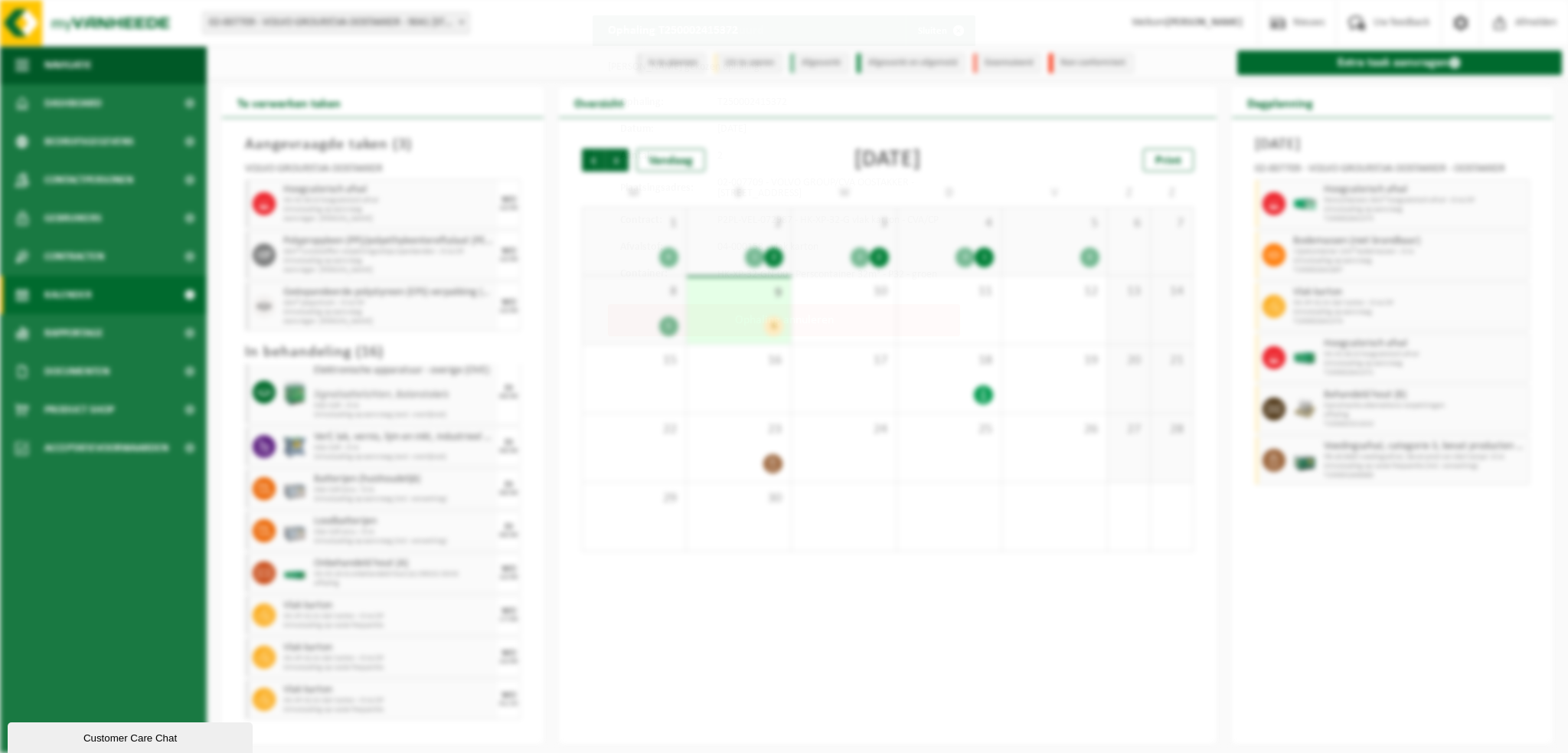
scroll to position [342, 0]
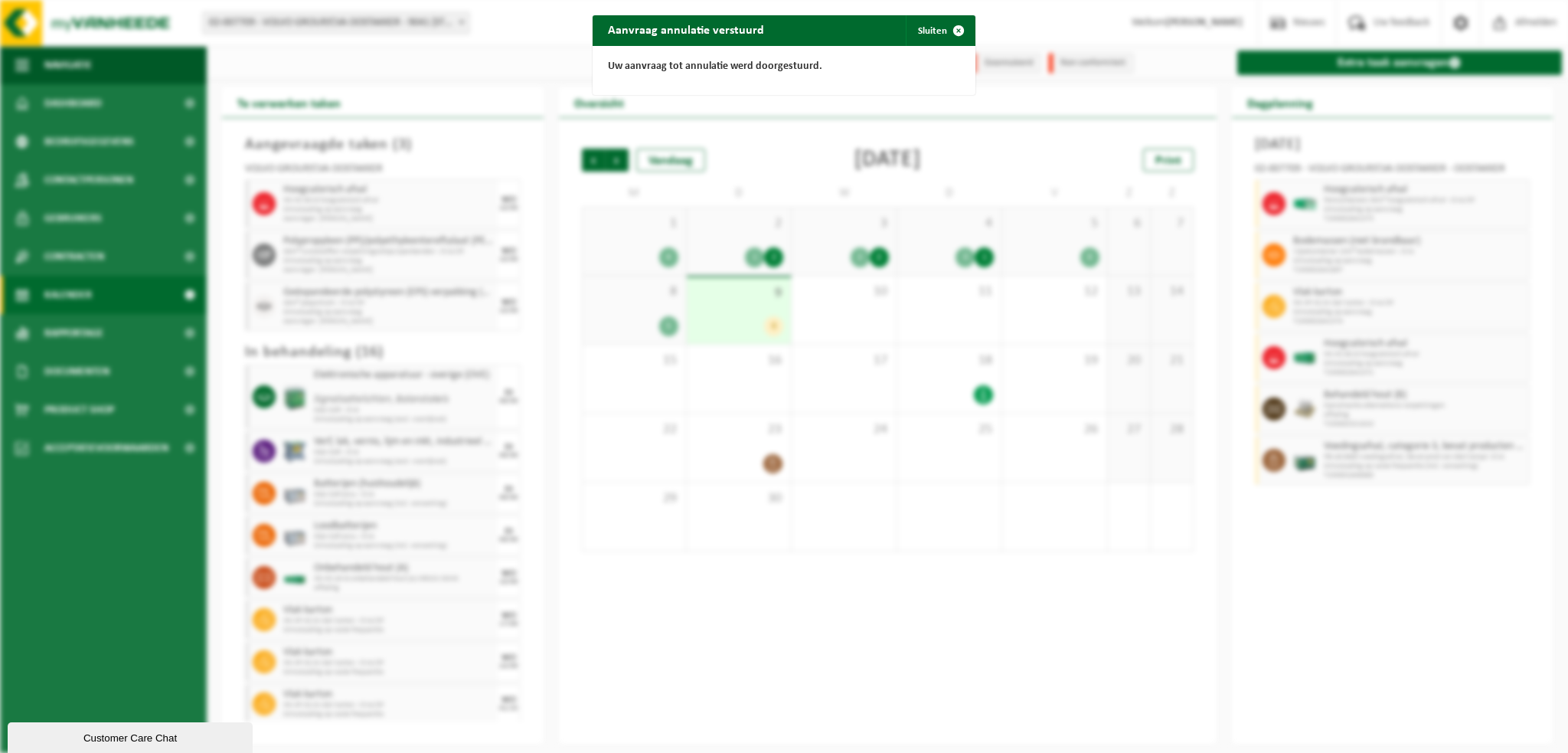
click at [764, 629] on div "Aanvraag annulatie verstuurd Sluiten Uw aanvraag tot annulatie werd doorgestuur…" at bounding box center [784, 376] width 1568 height 753
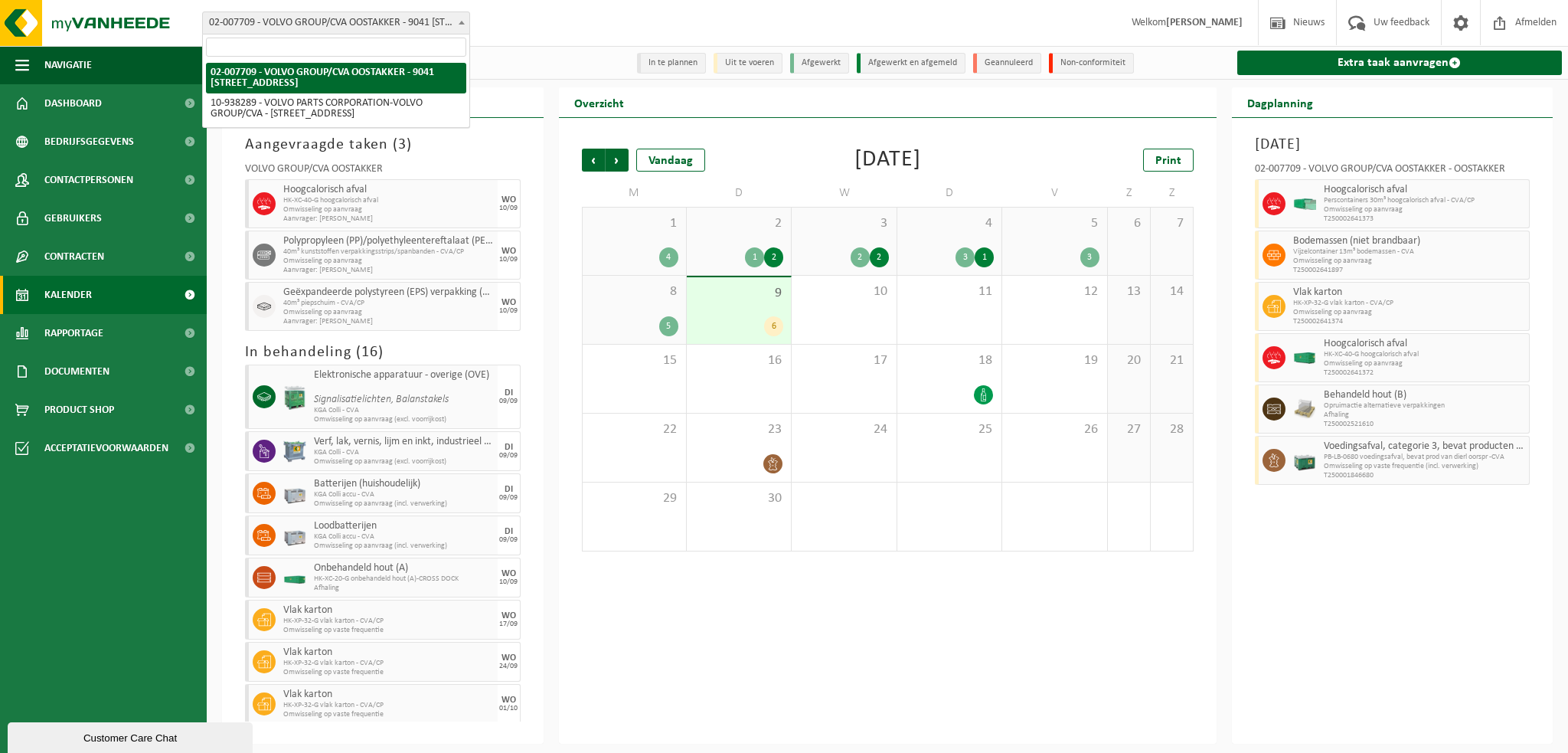
click at [459, 26] on span at bounding box center [462, 22] width 16 height 20
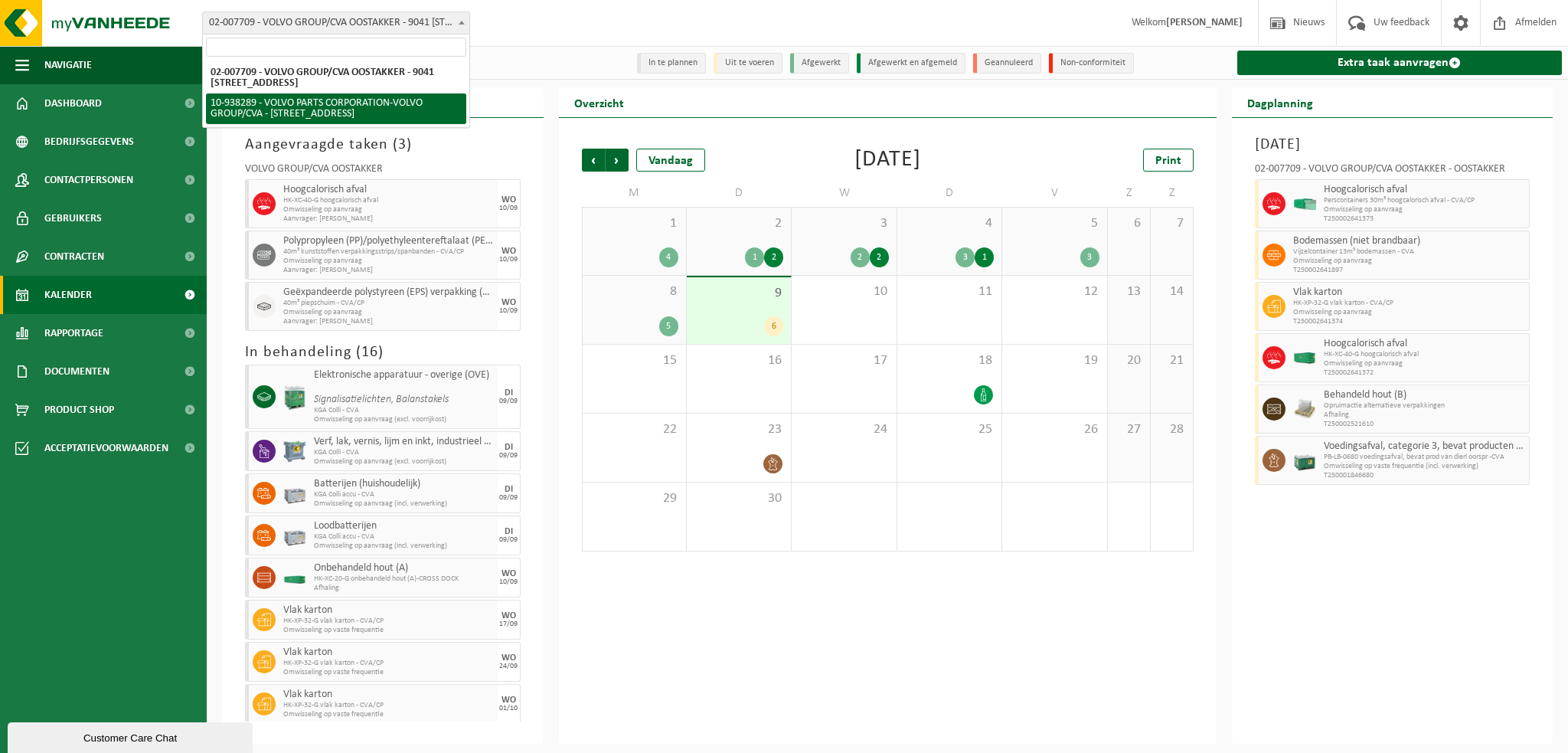
select select "140938"
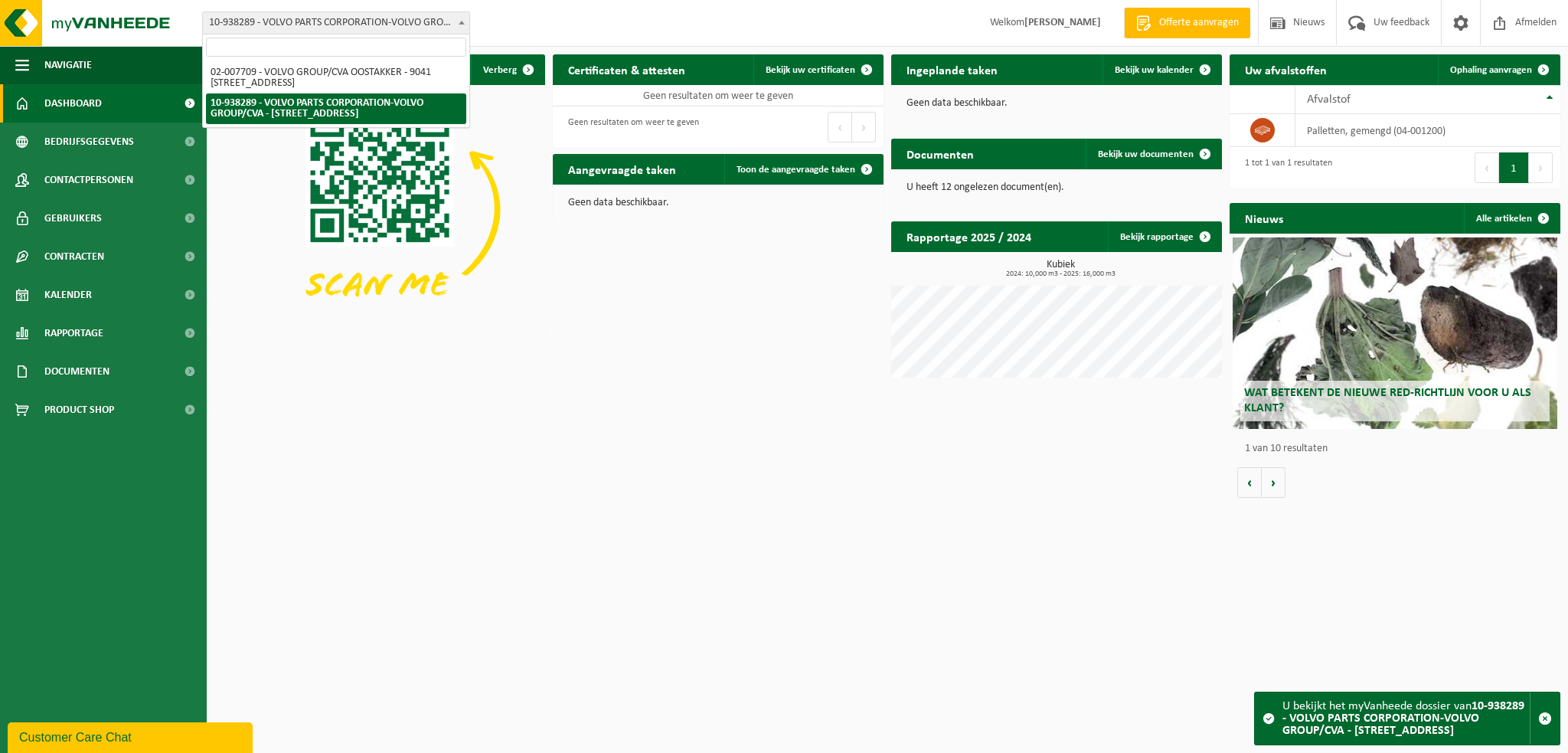
click at [459, 22] on b at bounding box center [462, 23] width 6 height 4
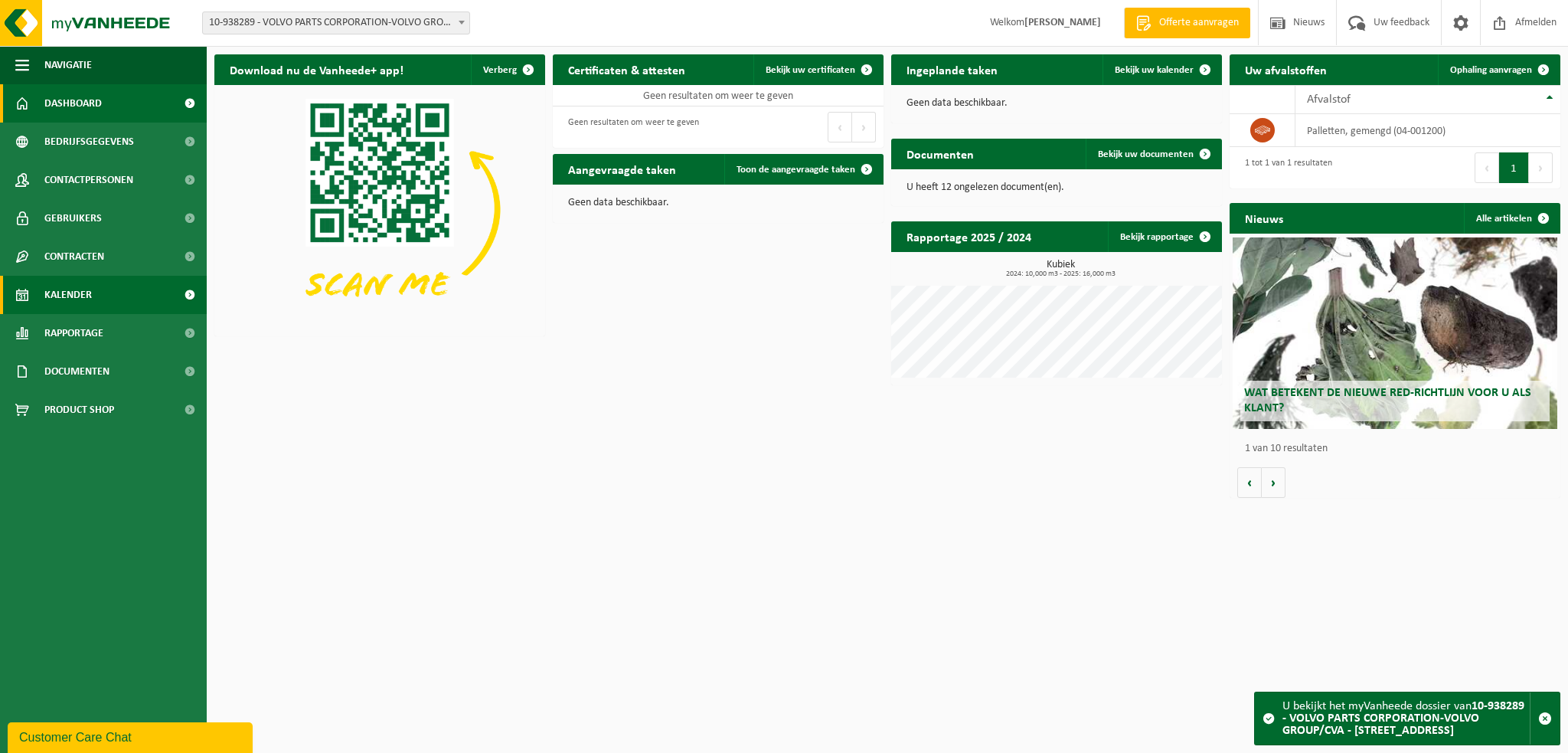
click at [69, 302] on span "Kalender" at bounding box center [68, 295] width 48 height 39
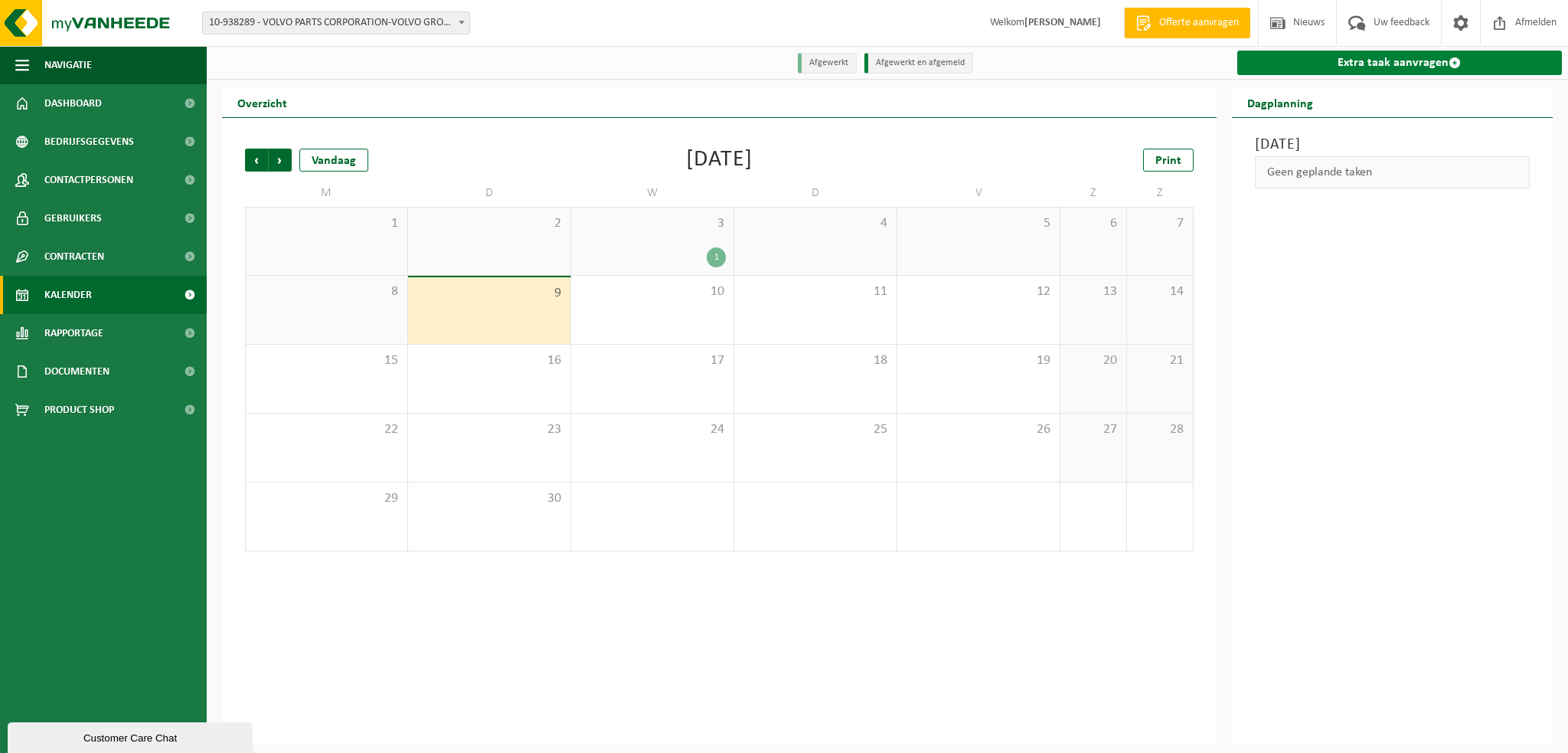
click at [1373, 70] on link "Extra taak aanvragen" at bounding box center [1400, 62] width 325 height 25
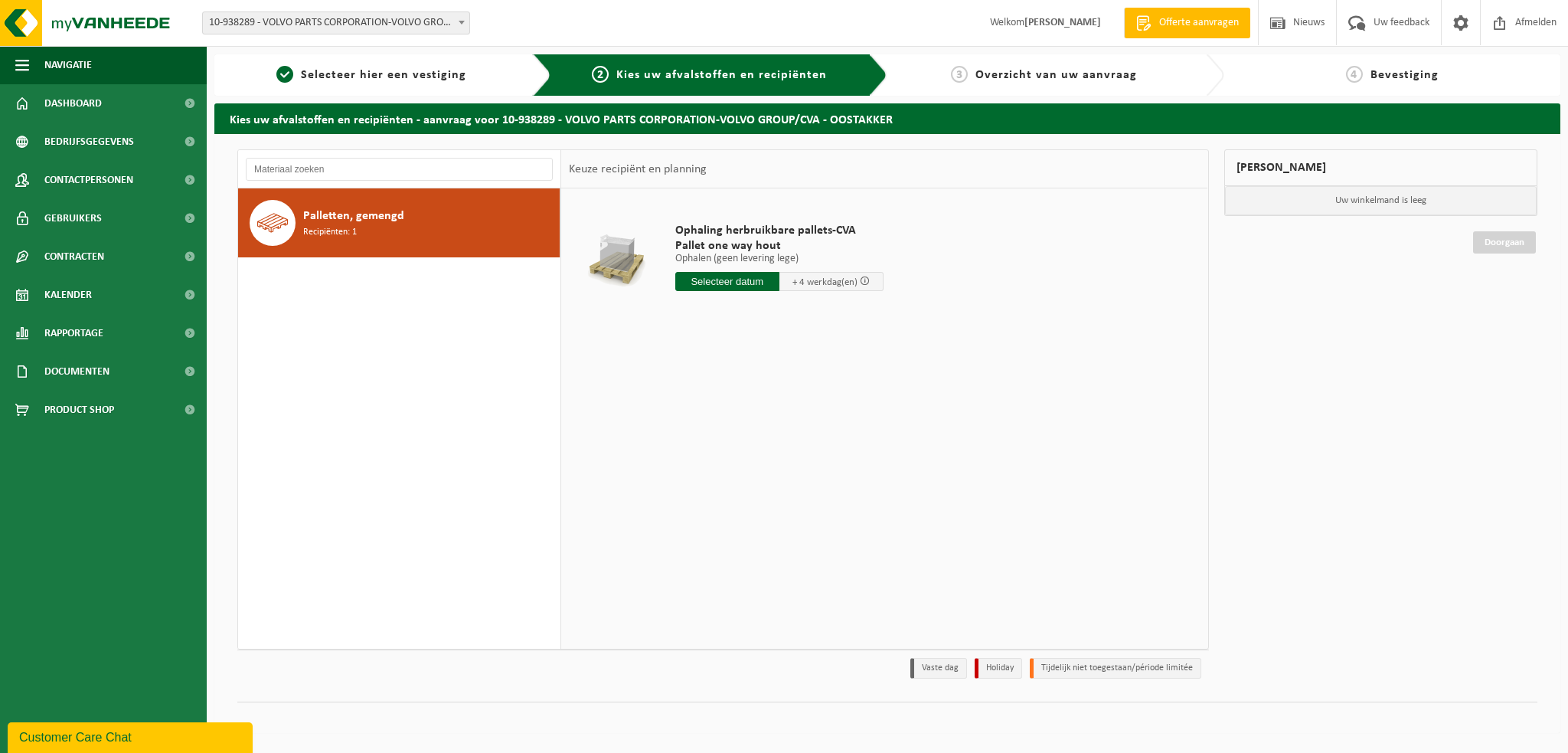
click at [358, 214] on span "Palletten, gemengd" at bounding box center [353, 216] width 101 height 18
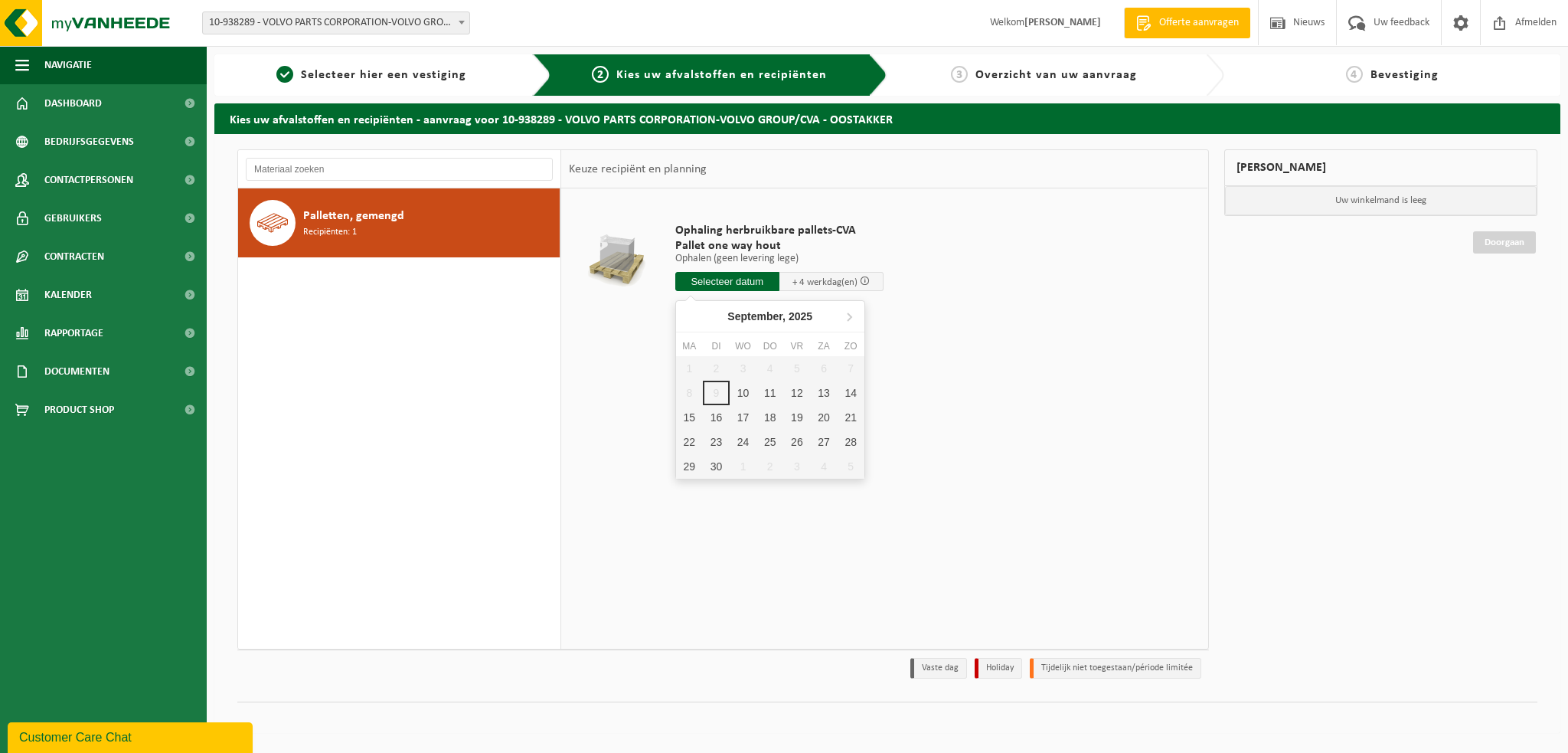
click at [733, 287] on input "text" at bounding box center [727, 281] width 104 height 19
click at [745, 391] on div "10" at bounding box center [743, 393] width 27 height 25
type input "Van 2025-09-10"
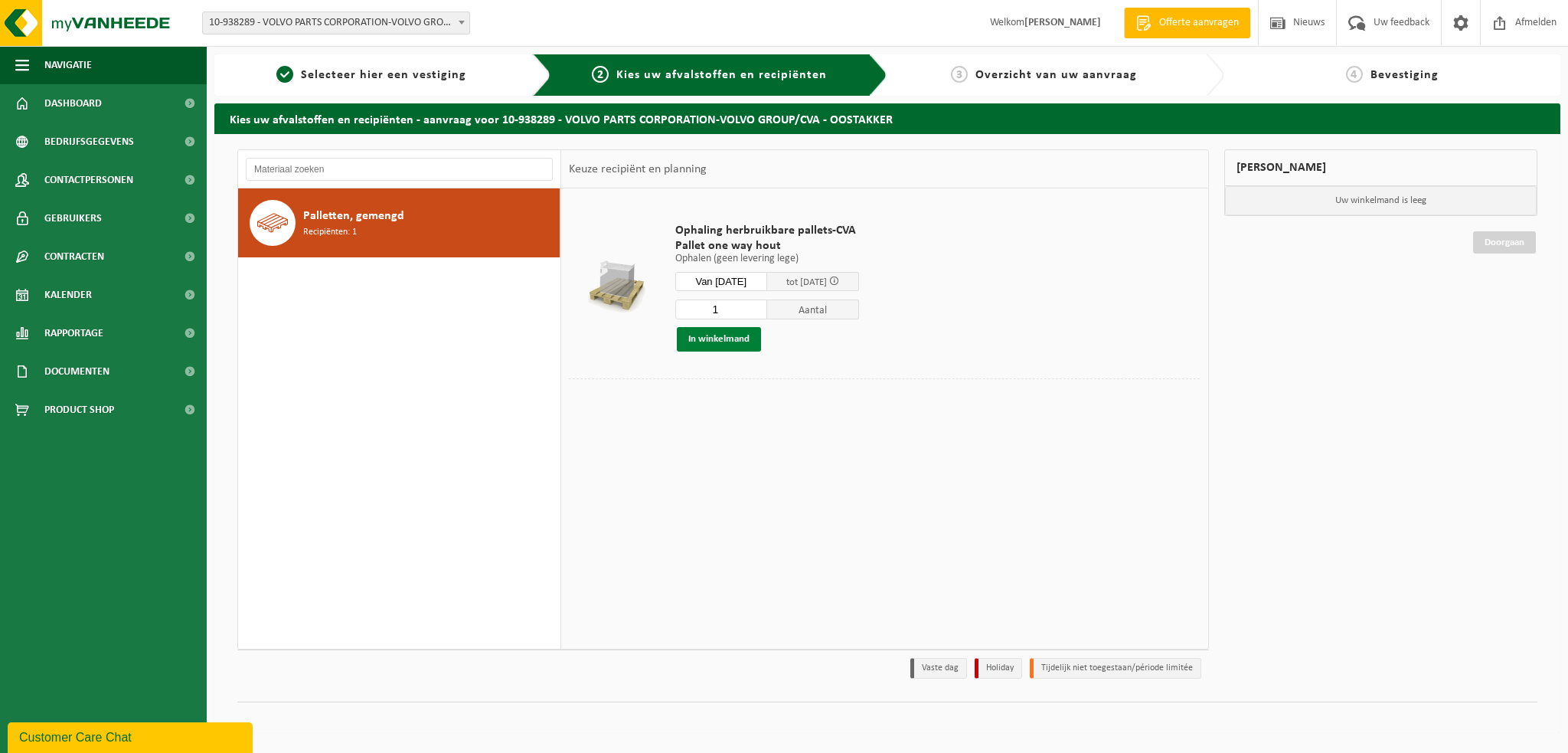
click at [722, 344] on button "In winkelmand" at bounding box center [719, 339] width 84 height 25
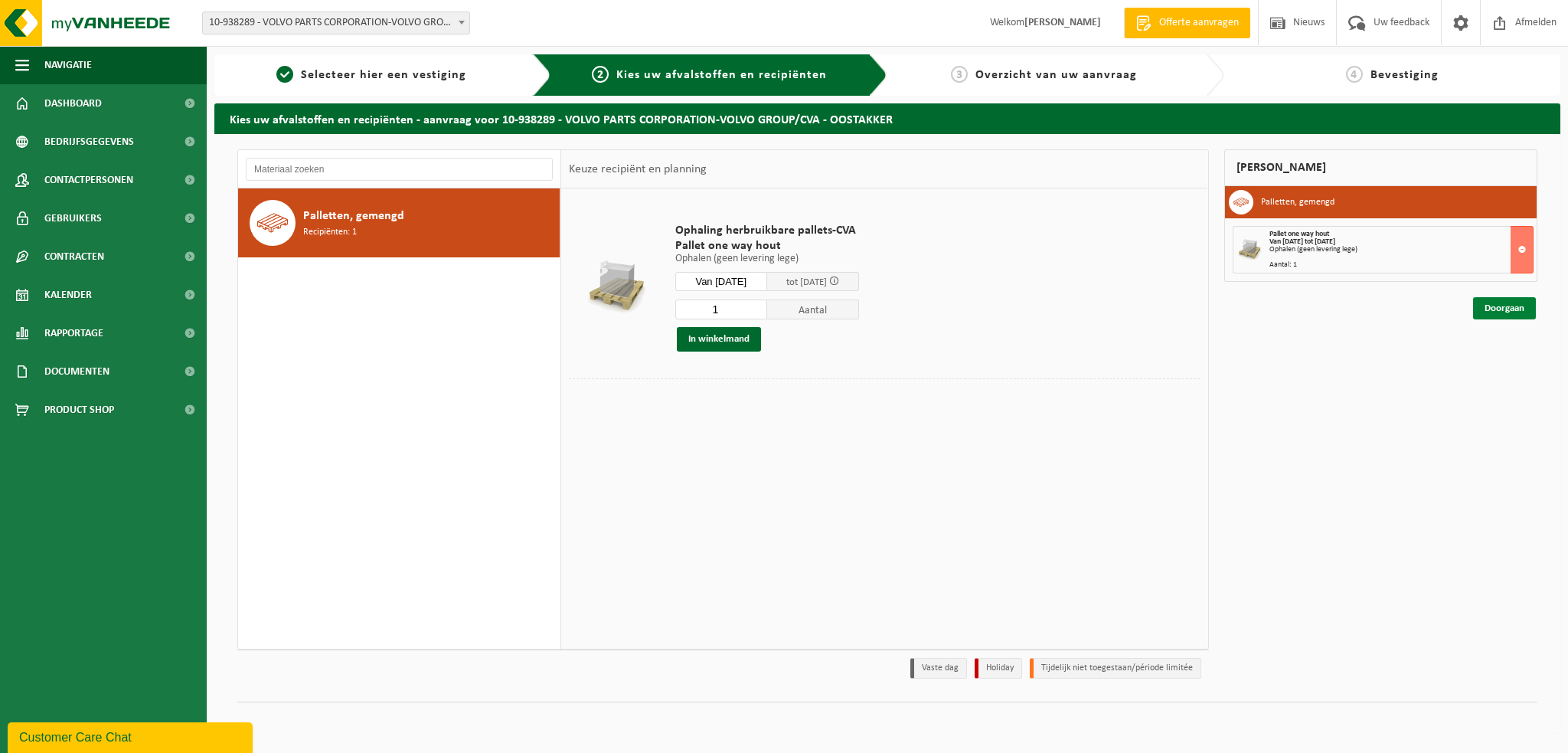
click at [1497, 306] on link "Doorgaan" at bounding box center [1505, 309] width 62 height 22
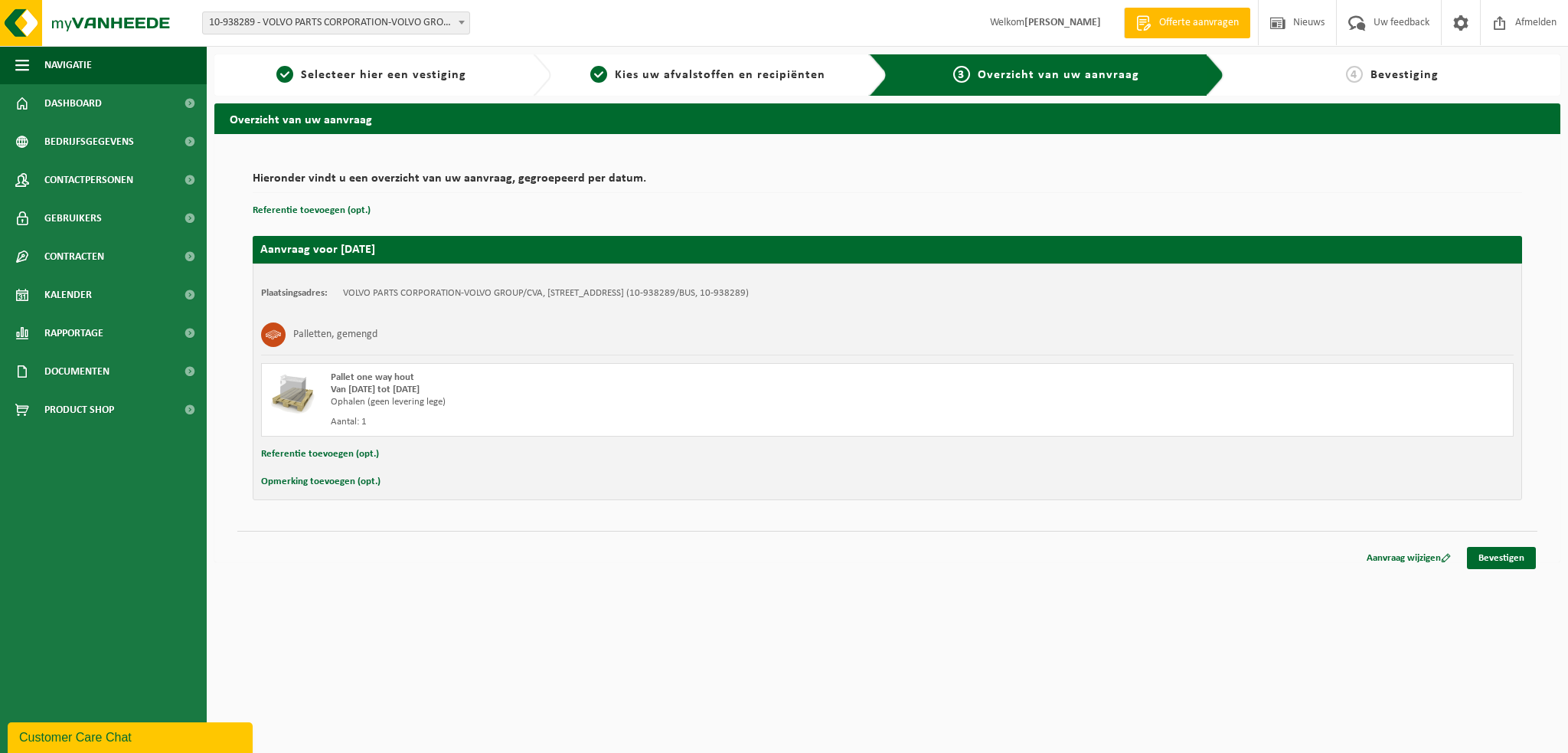
click at [295, 454] on button "Referentie toevoegen (opt.)" at bounding box center [319, 455] width 118 height 20
click at [279, 454] on button "Annuleren" at bounding box center [283, 455] width 44 height 23
click at [283, 482] on button "Opmerking toevoegen (opt.)" at bounding box center [320, 482] width 119 height 20
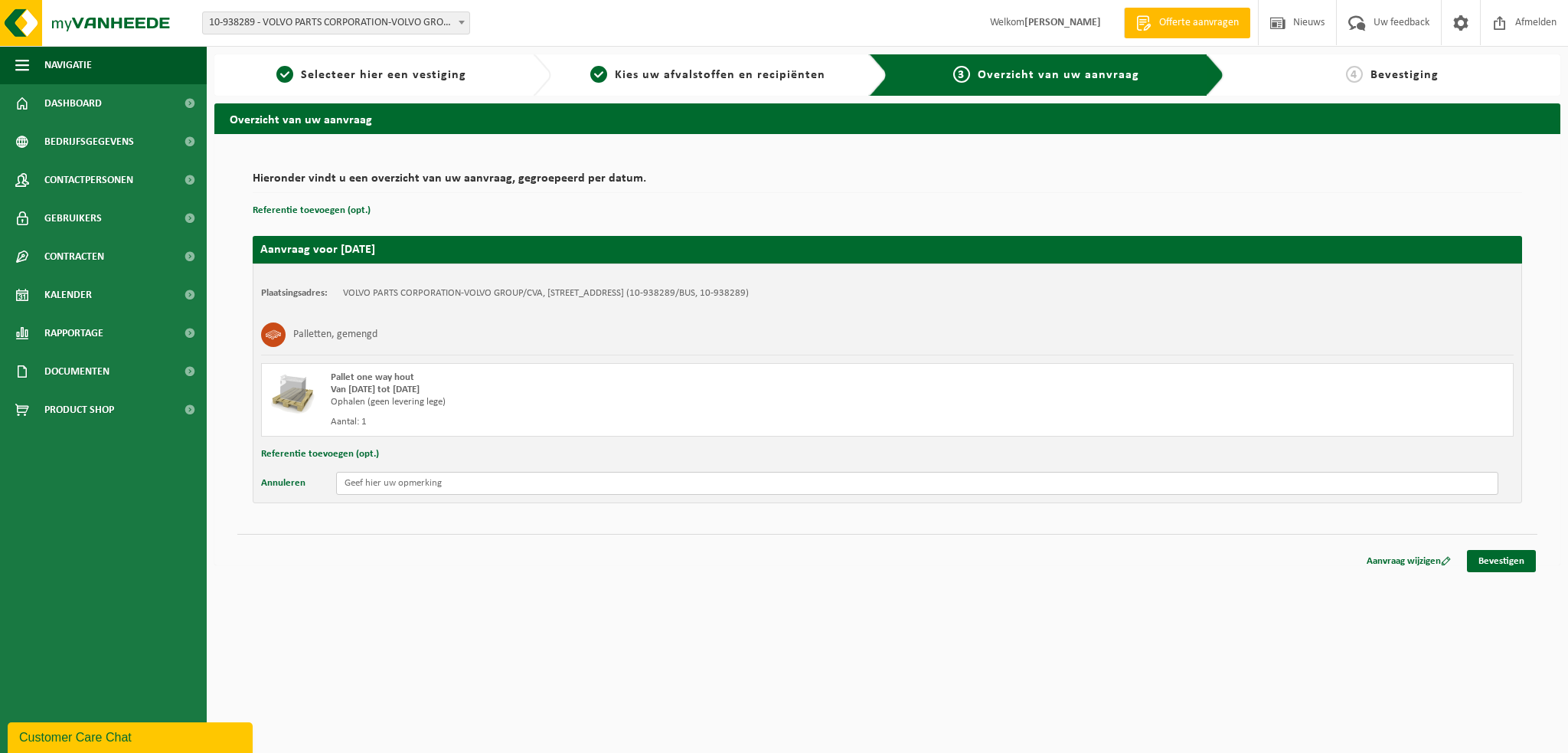
click at [393, 489] on input "text" at bounding box center [917, 483] width 1162 height 23
type input "N"
type input "R"
type input "nrpl: Q_AHH_167 > TRAILER STAAT OP TRUCKS PARKING H15 ? indien mogelijk graag d…"
click at [1510, 559] on link "Bevestigen" at bounding box center [1501, 561] width 69 height 22
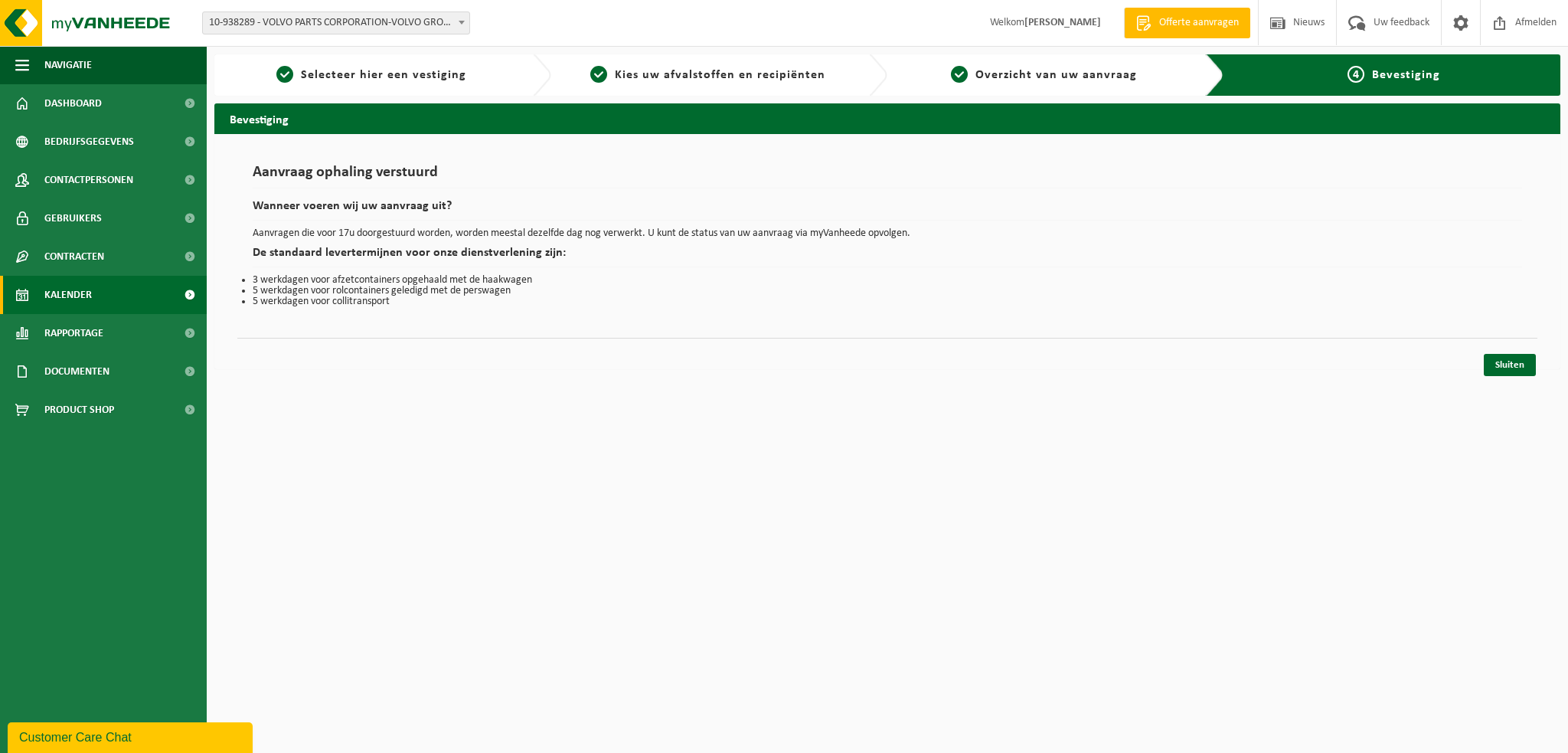
click at [93, 298] on link "Kalender" at bounding box center [103, 295] width 207 height 39
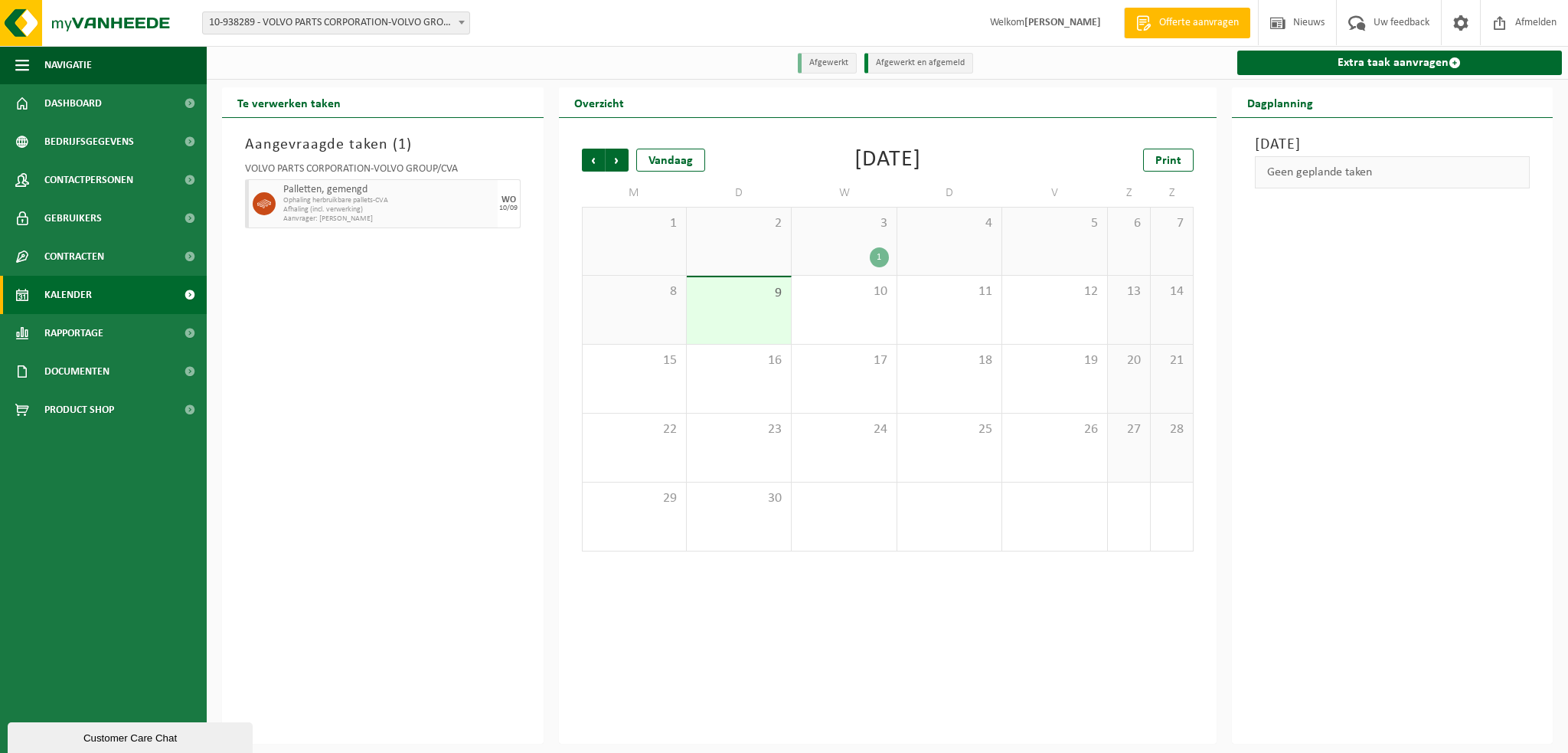
drag, startPoint x: 382, startPoint y: 595, endPoint x: 525, endPoint y: 432, distance: 216.8
click at [382, 595] on div "Aangevraagde taken ( 1 ) VOLVO PARTS CORPORATION-VOLVO GROUP/CVA Palletten, gem…" at bounding box center [383, 430] width 321 height 625
